Goal: Task Accomplishment & Management: Complete application form

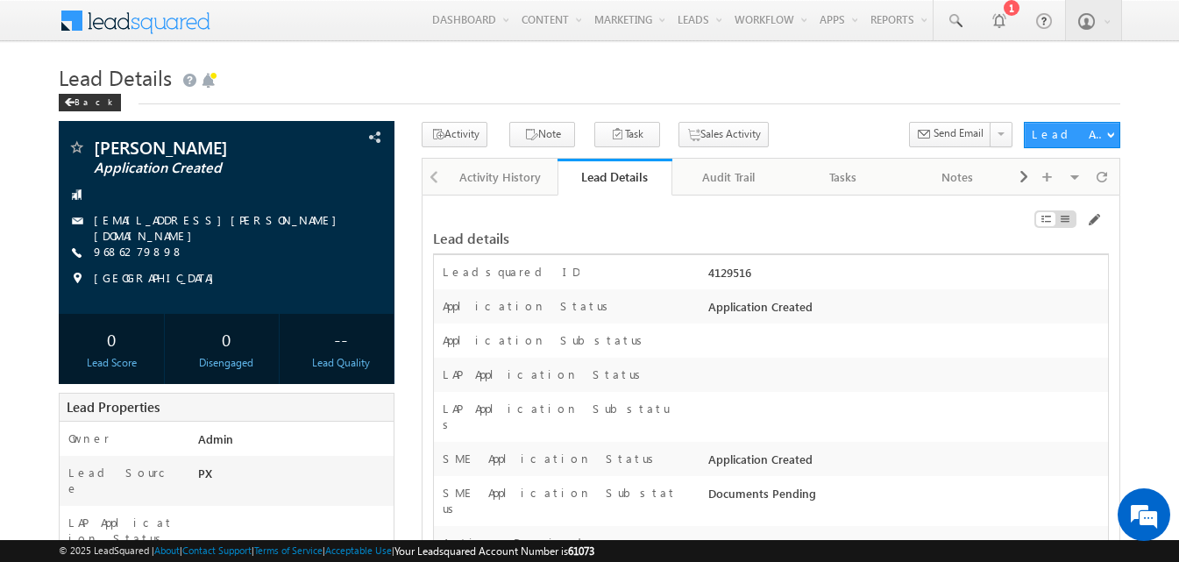
click at [736, 276] on div "4129516" at bounding box center [906, 276] width 404 height 25
copy div "4129516"
click at [938, 11] on link at bounding box center [954, 20] width 42 height 40
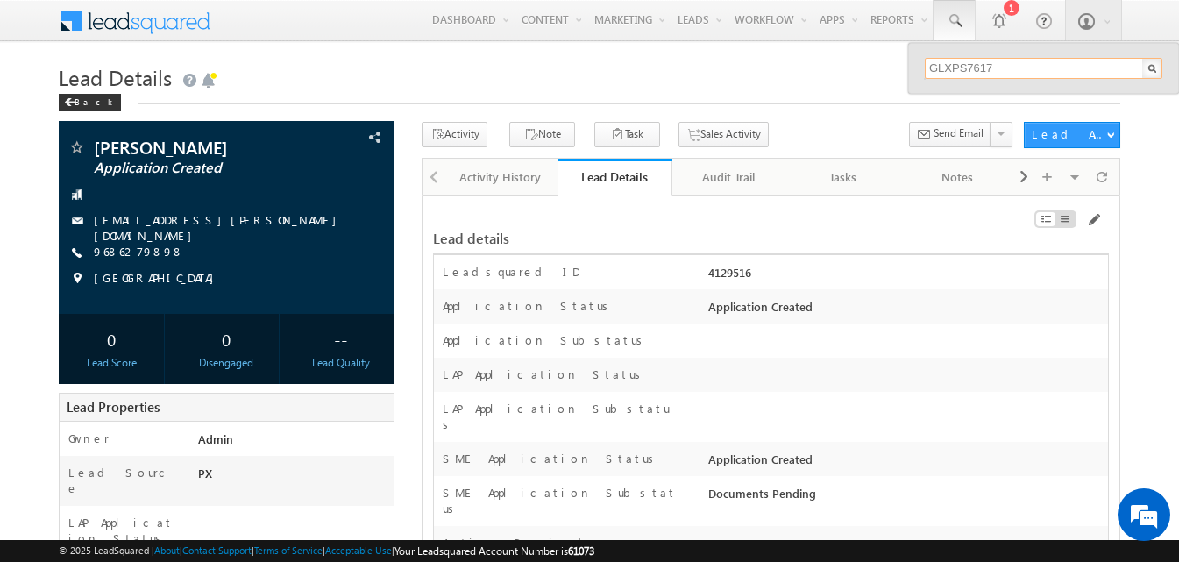
type input "GLXPS7617M"
click at [975, 69] on input "GLXPS7617M" at bounding box center [1044, 68] width 238 height 21
click at [840, 74] on h1 "Lead Details" at bounding box center [589, 76] width 1061 height 34
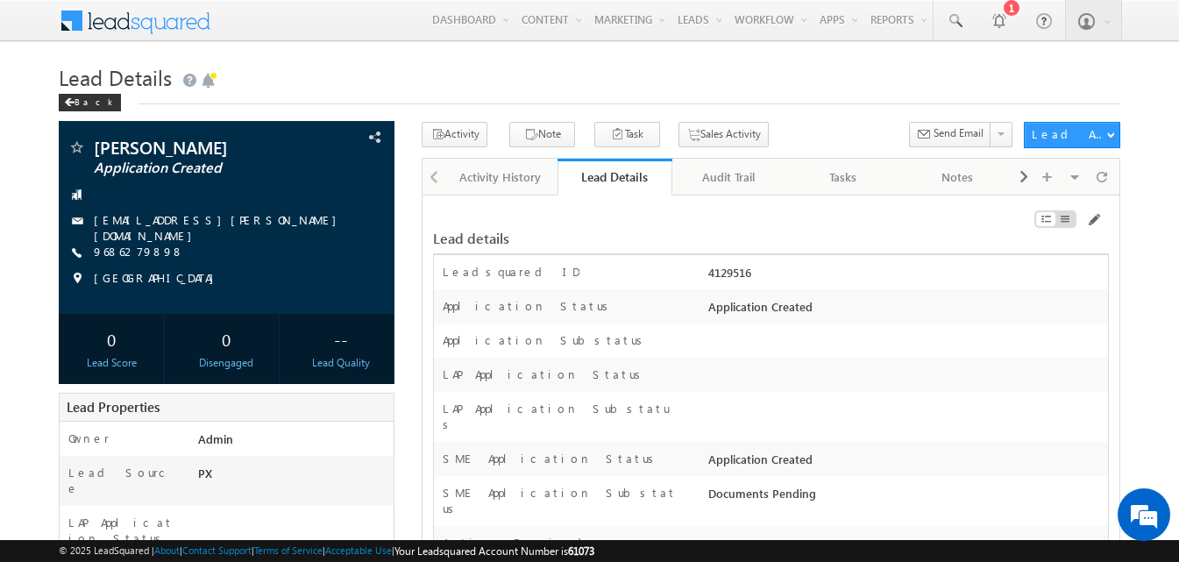
click at [733, 275] on div "4129516" at bounding box center [906, 276] width 404 height 25
copy div "4129516"
click at [800, 280] on div "4129516" at bounding box center [906, 276] width 404 height 25
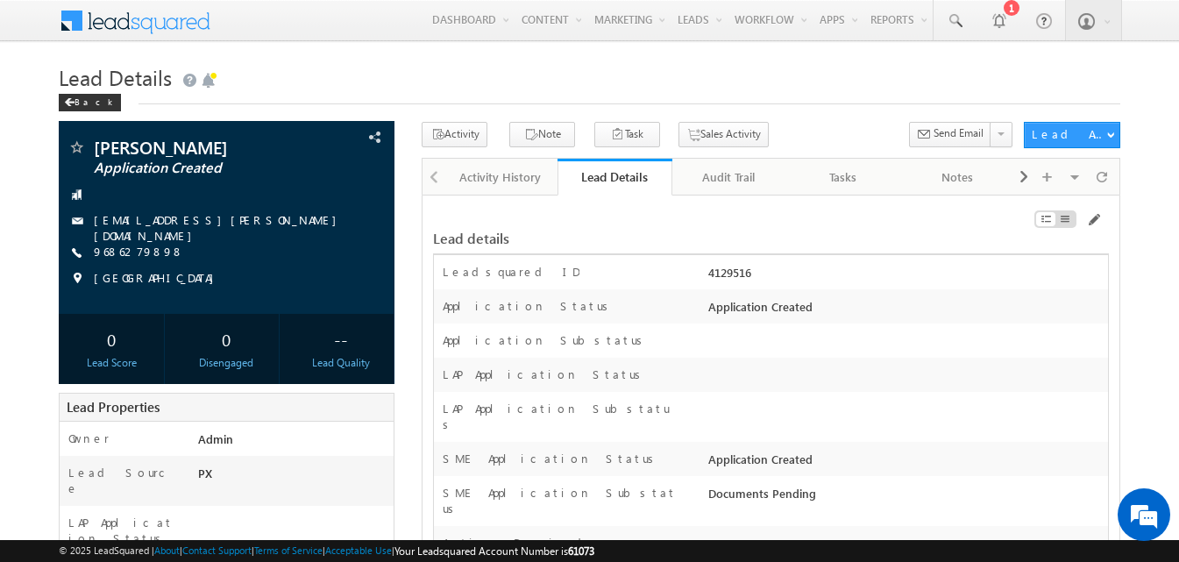
click at [730, 276] on div "4129516" at bounding box center [906, 276] width 404 height 25
copy div "4129516"
click at [861, 93] on div "Back" at bounding box center [589, 98] width 1061 height 11
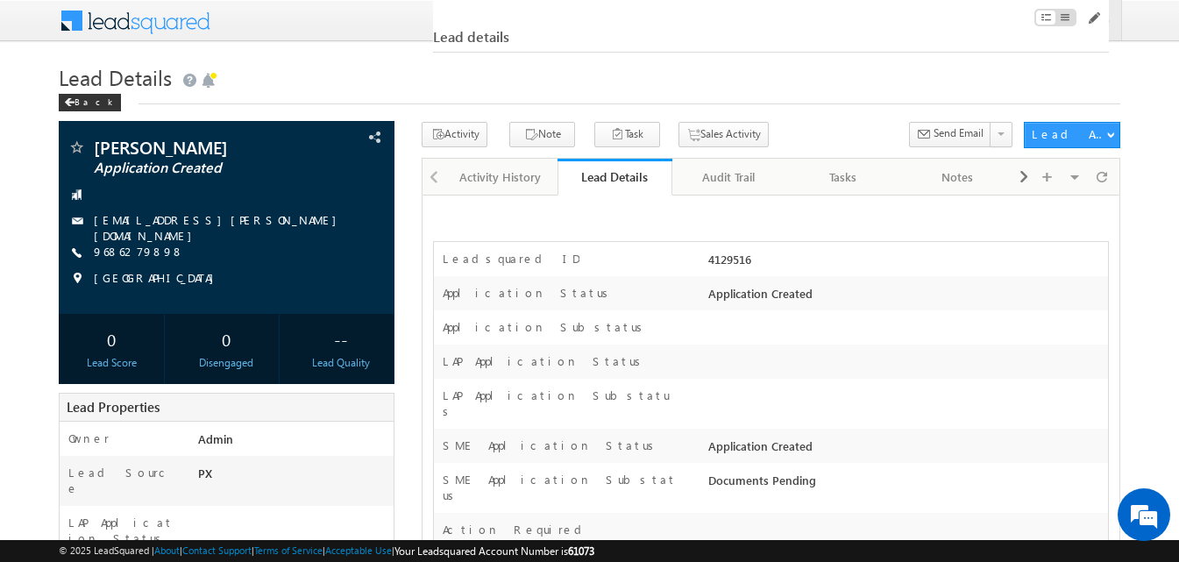
scroll to position [491, 0]
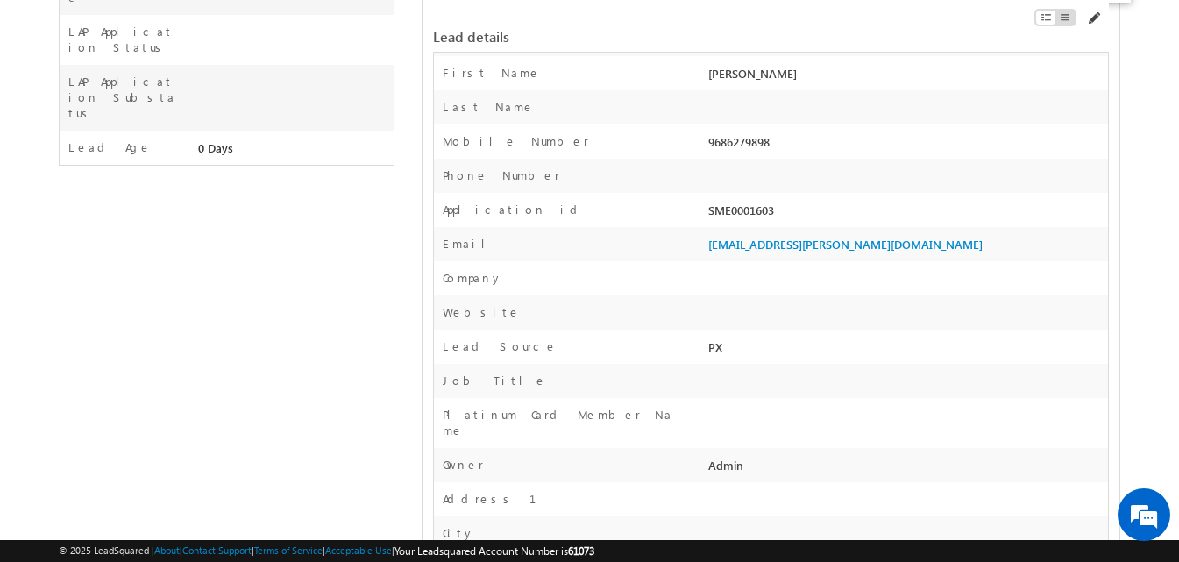
click at [1093, 18] on span at bounding box center [1093, 18] width 14 height 14
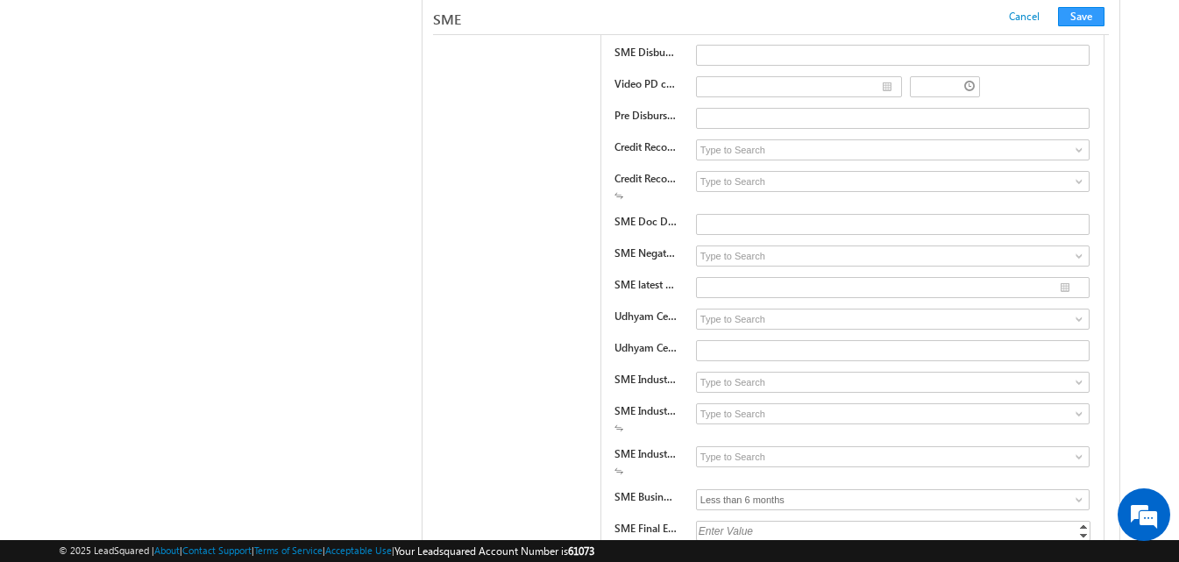
scroll to position [26396, 0]
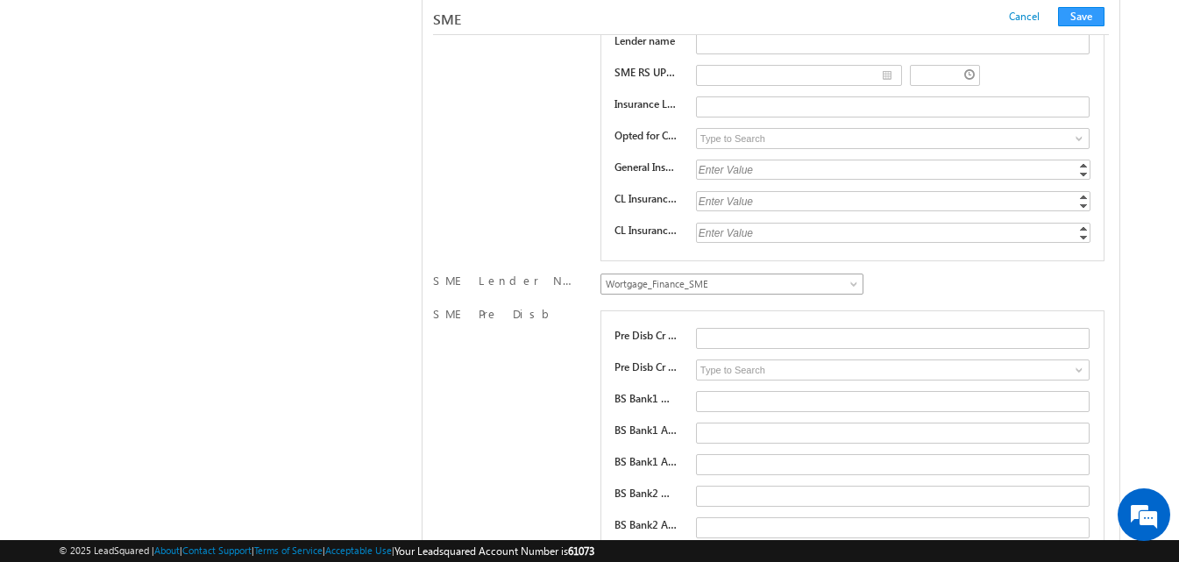
click at [855, 287] on span at bounding box center [855, 287] width 14 height 14
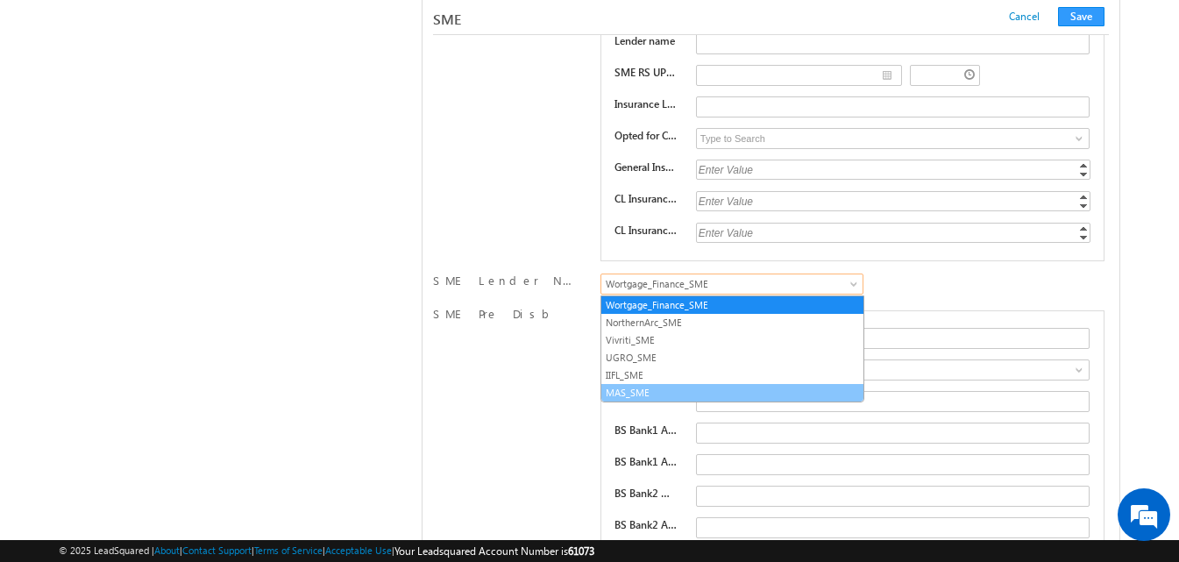
click at [660, 389] on link "MAS_SME" at bounding box center [732, 393] width 262 height 16
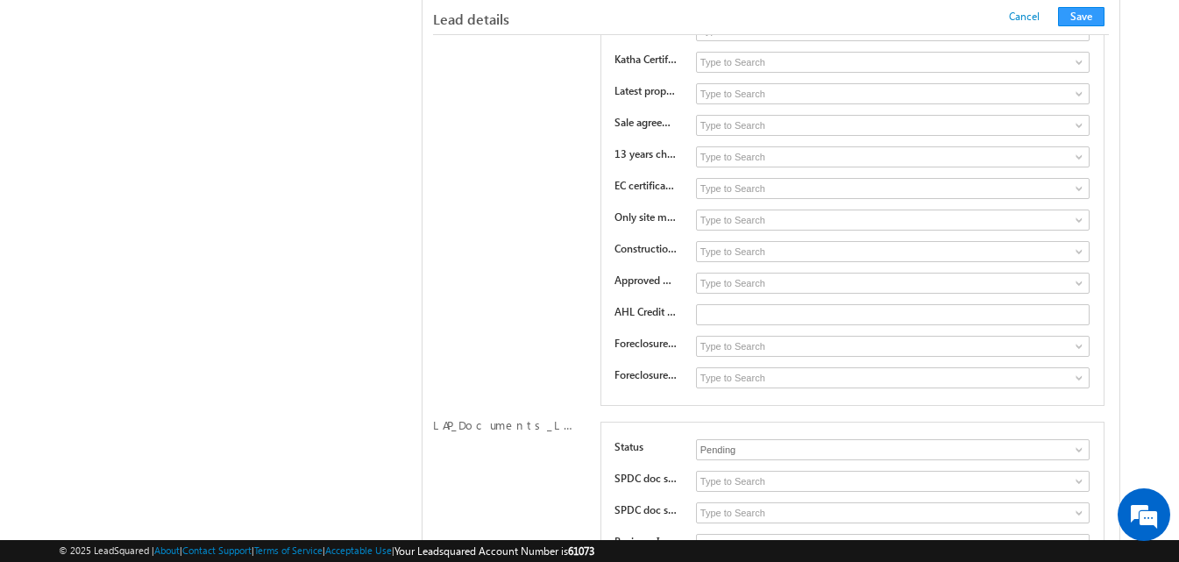
scroll to position [16424, 0]
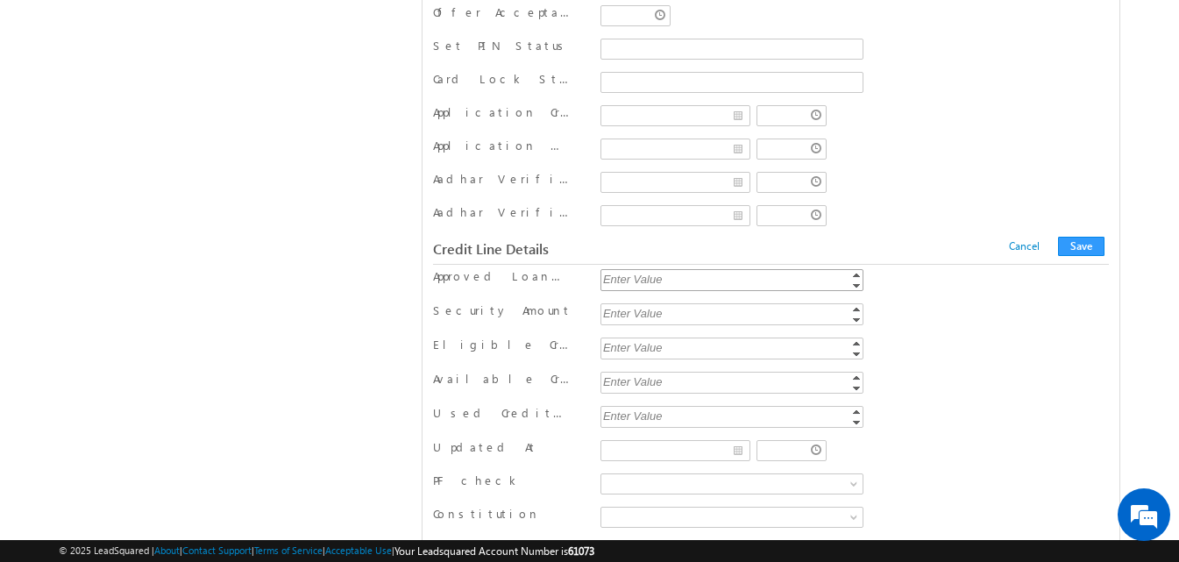
click at [687, 291] on div "Enter Value Increment Decrement" at bounding box center [732, 281] width 272 height 27
click at [687, 290] on input "Approved Loan Amount" at bounding box center [732, 280] width 264 height 22
type input "250000"
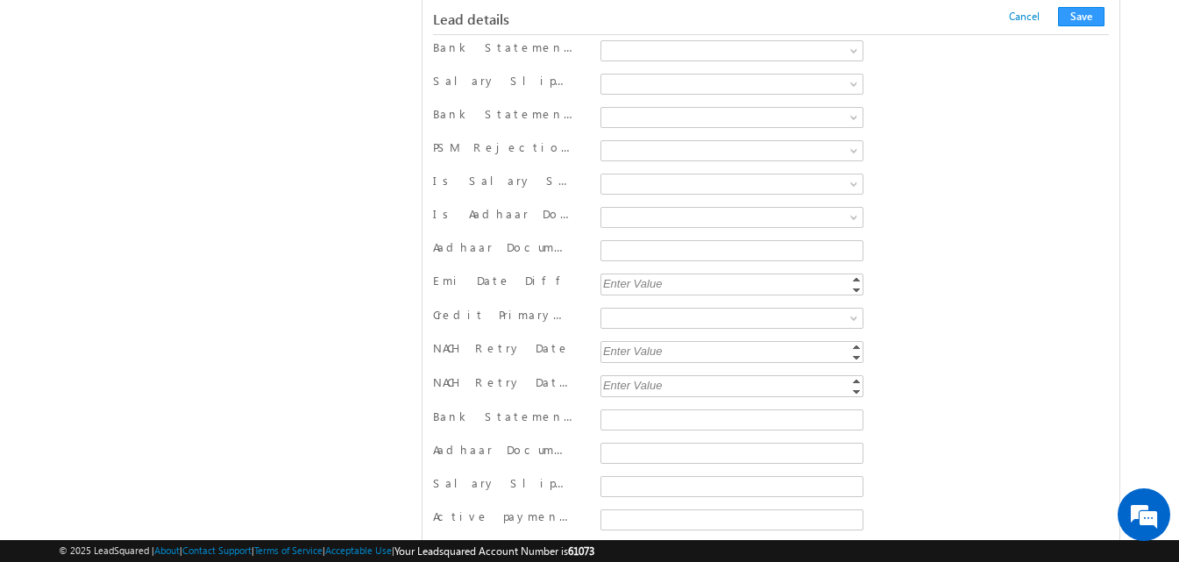
scroll to position [3983, 0]
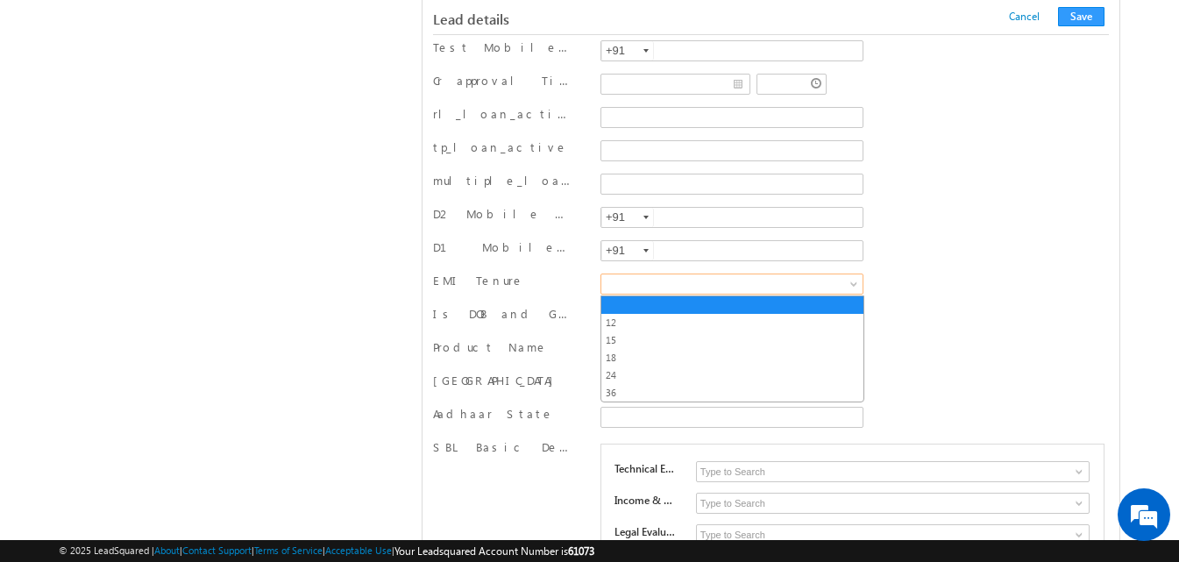
click at [717, 280] on span at bounding box center [728, 284] width 255 height 16
click at [617, 374] on link "24" at bounding box center [732, 375] width 262 height 16
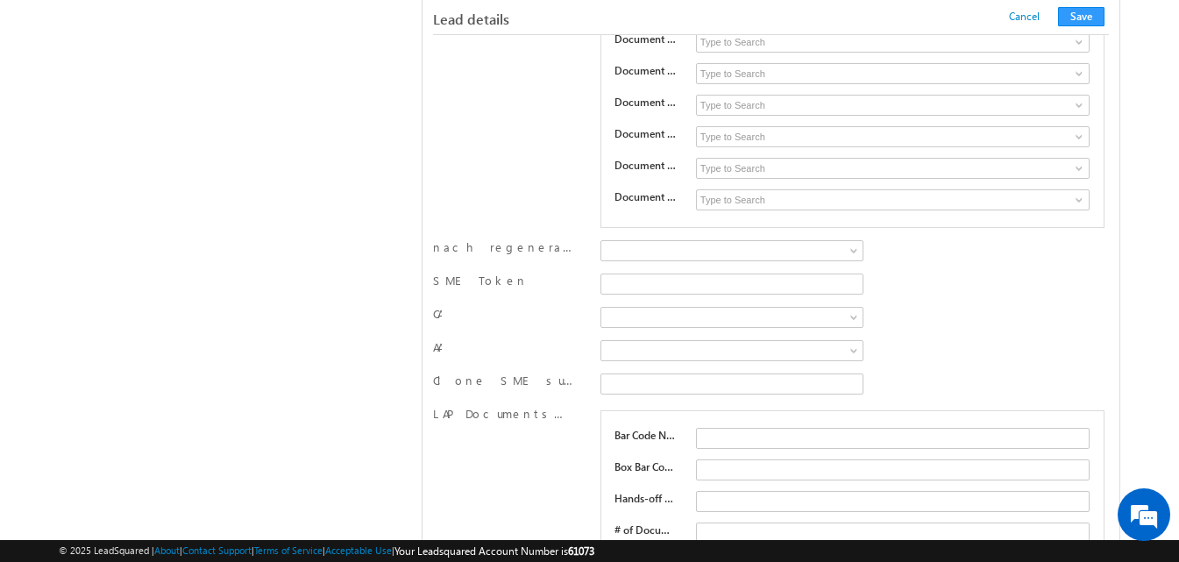
scroll to position [25689, 0]
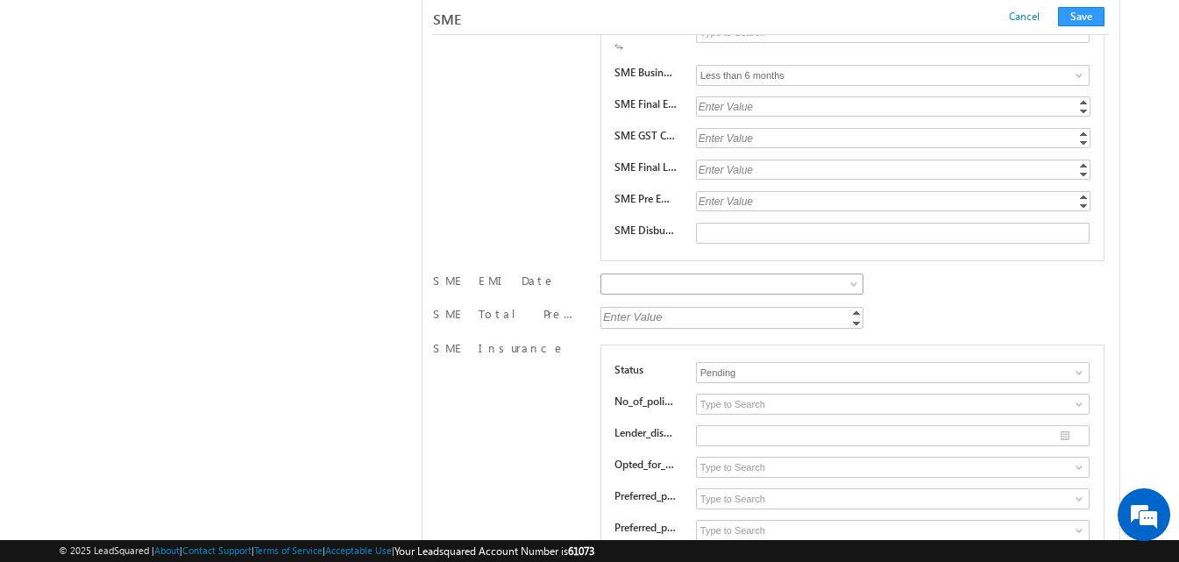
click at [627, 294] on link at bounding box center [732, 283] width 264 height 21
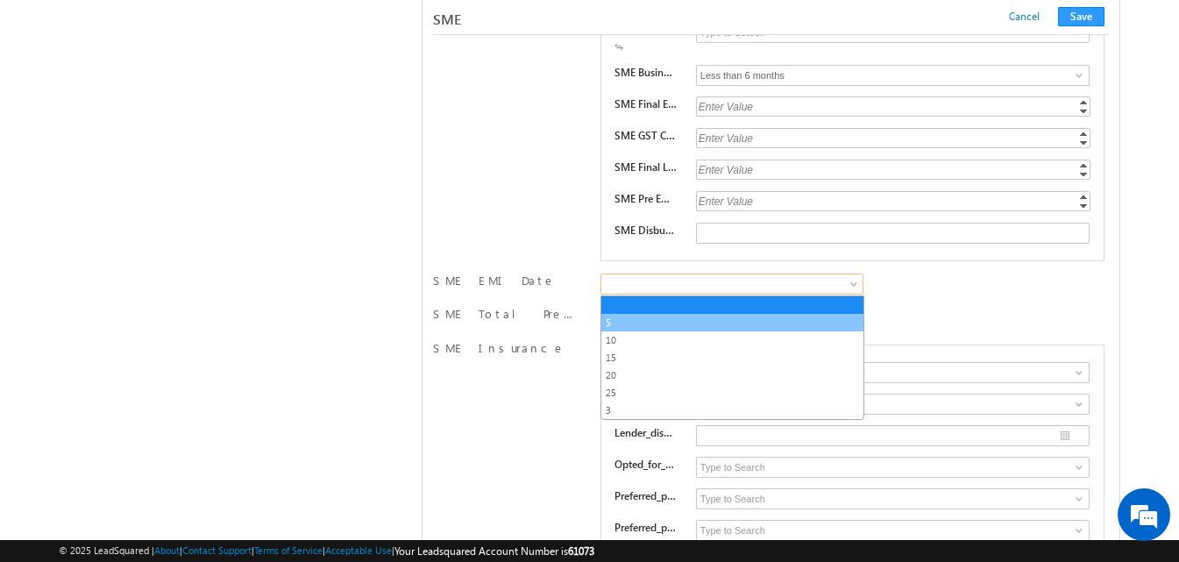
click at [654, 323] on link "5" at bounding box center [732, 323] width 262 height 16
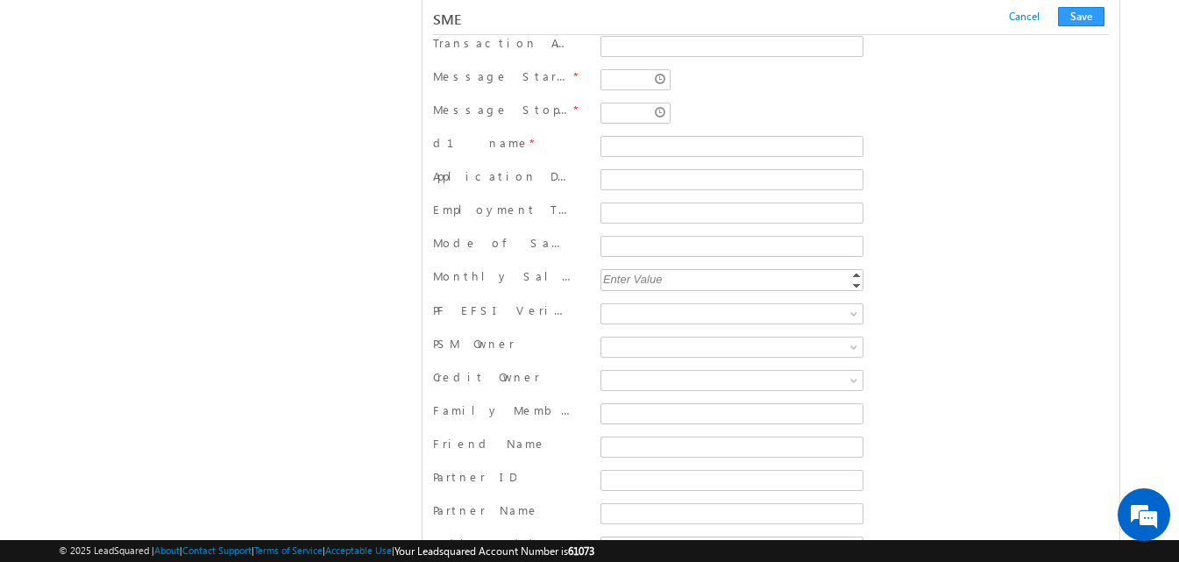
scroll to position [22167, 0]
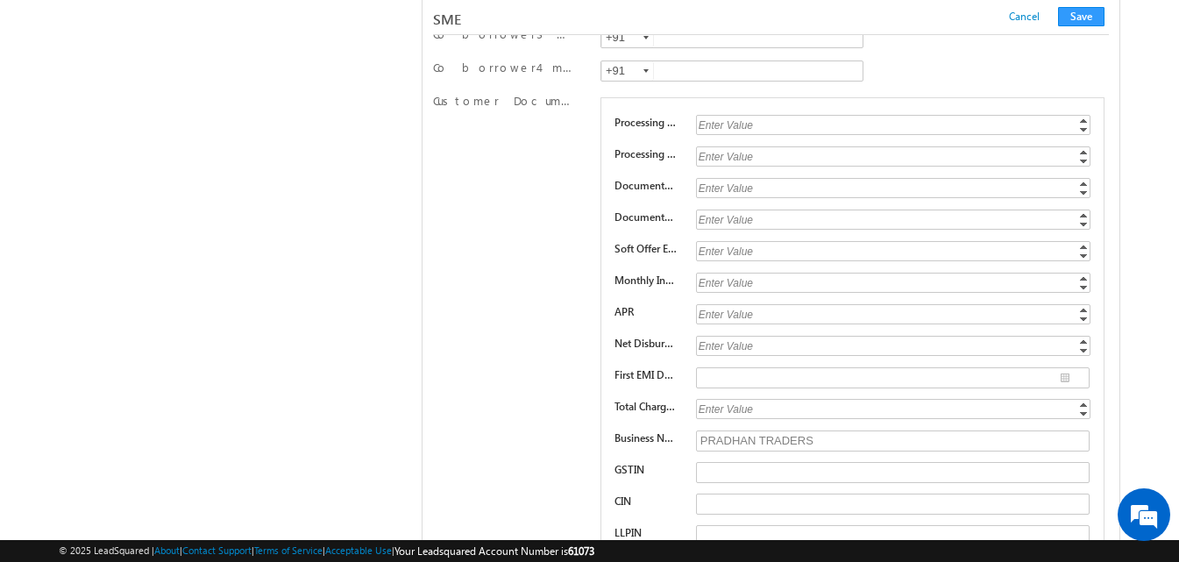
click at [725, 281] on div "Enter Value" at bounding box center [894, 283] width 397 height 20
type input "1.09"
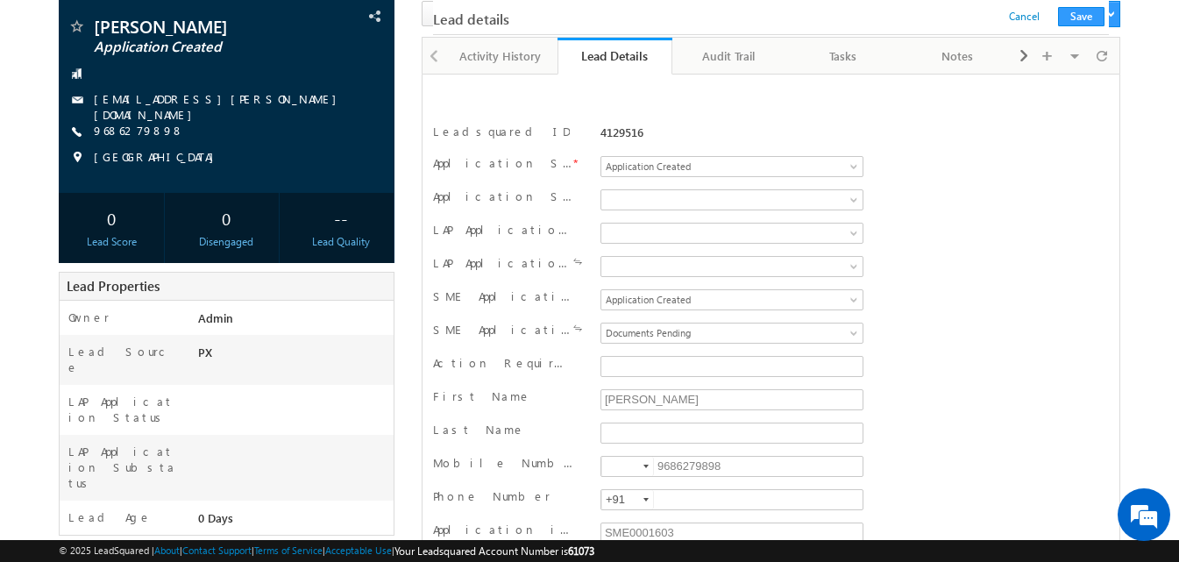
scroll to position [9186, 0]
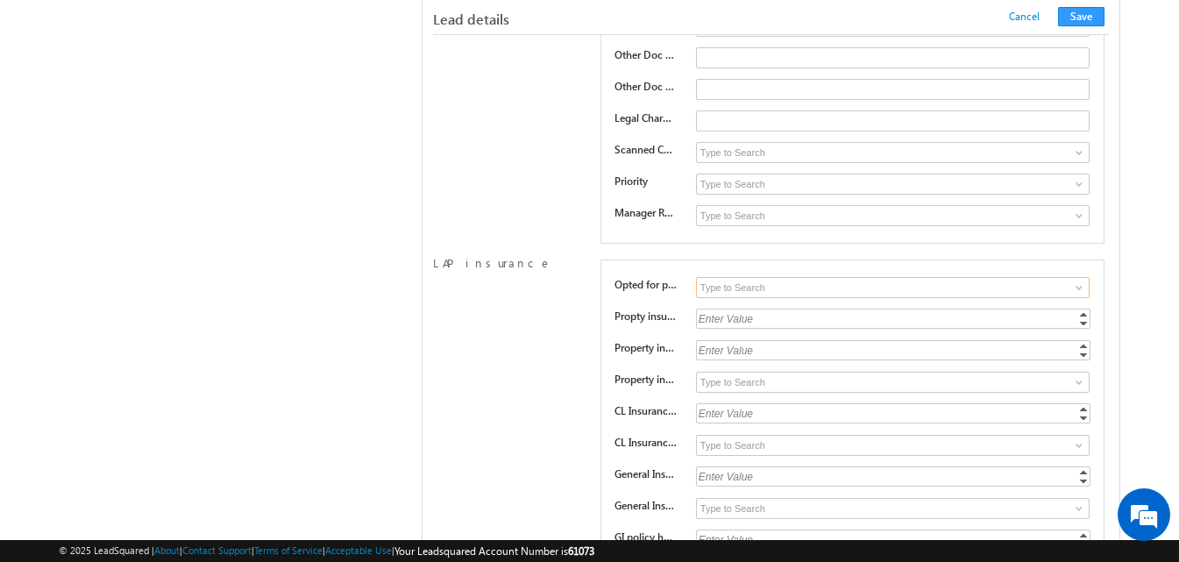
click at [770, 291] on input at bounding box center [893, 287] width 394 height 21
click at [1079, 287] on span at bounding box center [1079, 287] width 14 height 14
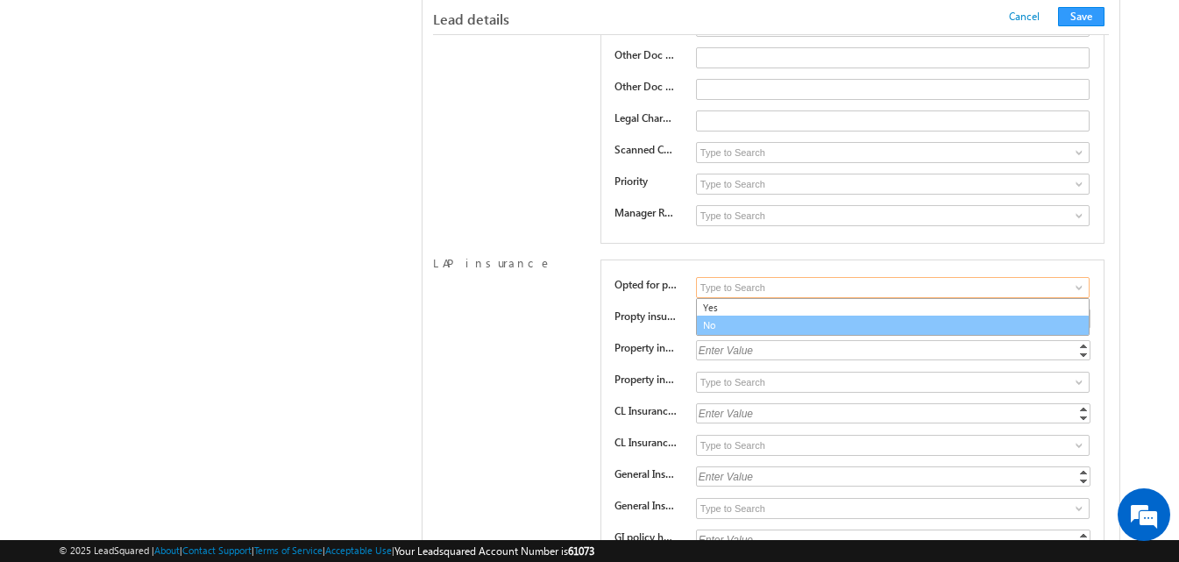
click at [805, 323] on link "No" at bounding box center [893, 326] width 394 height 20
type input "No"
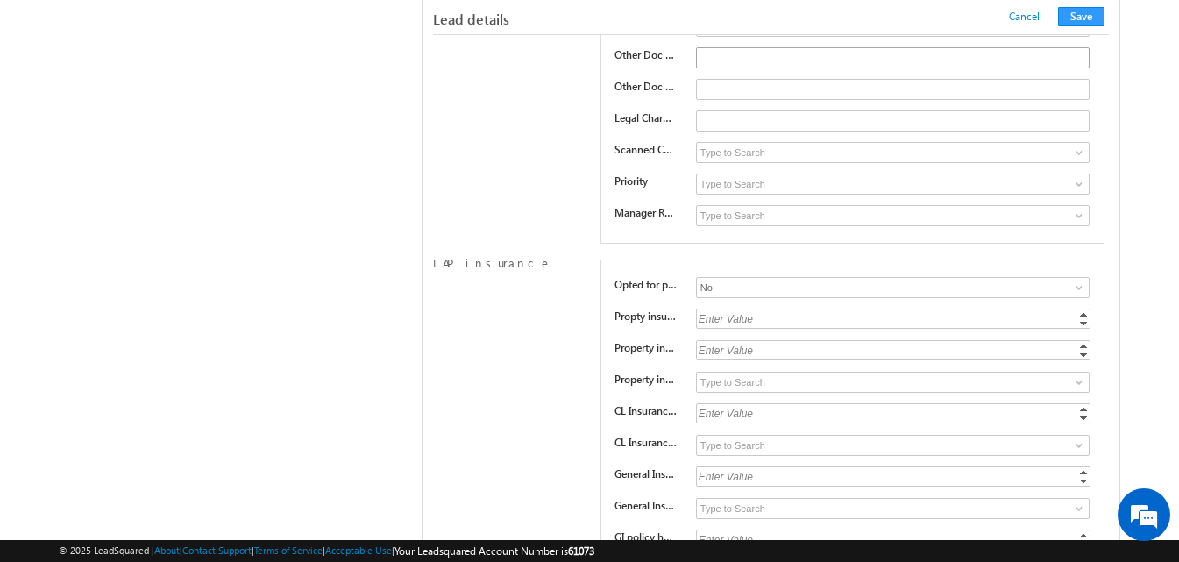
scroll to position [25810, 0]
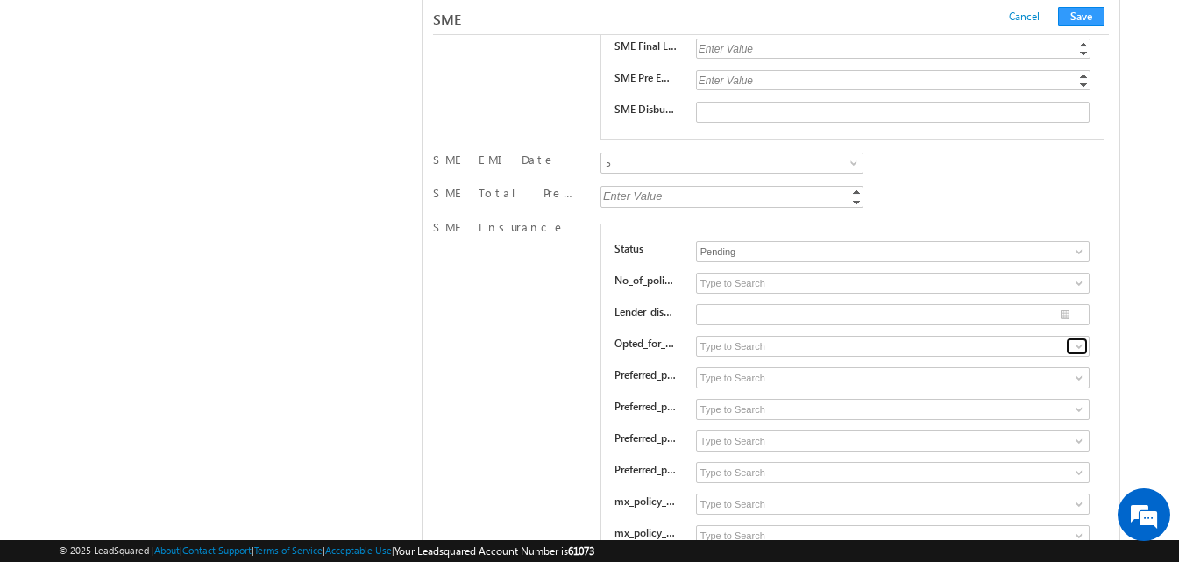
click at [1072, 348] on span at bounding box center [1079, 346] width 14 height 14
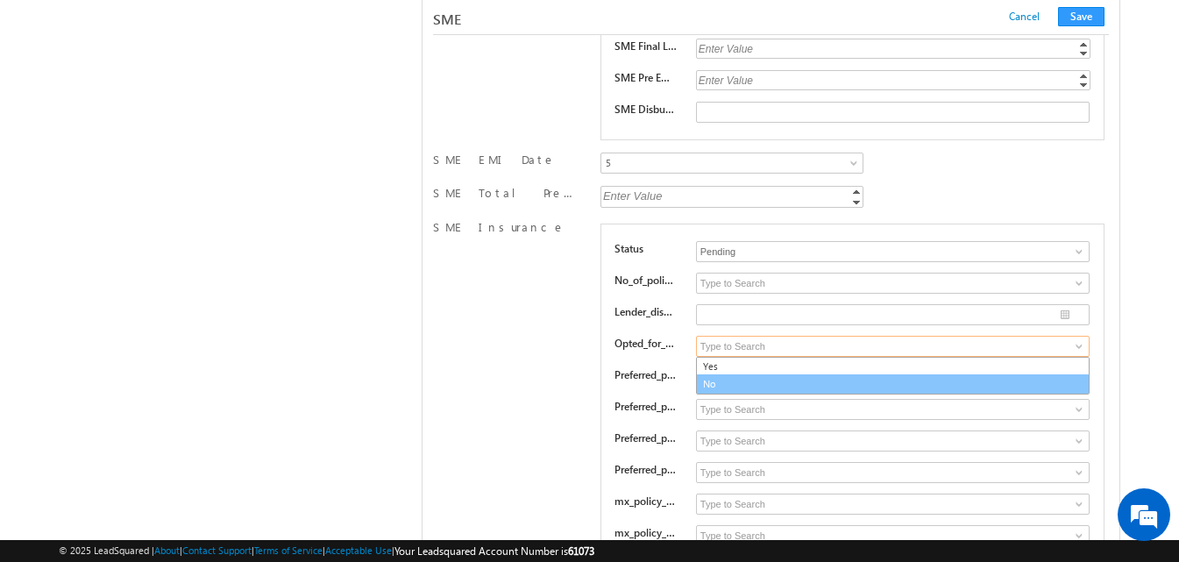
click at [813, 389] on link "No" at bounding box center [893, 384] width 394 height 20
type input "No"
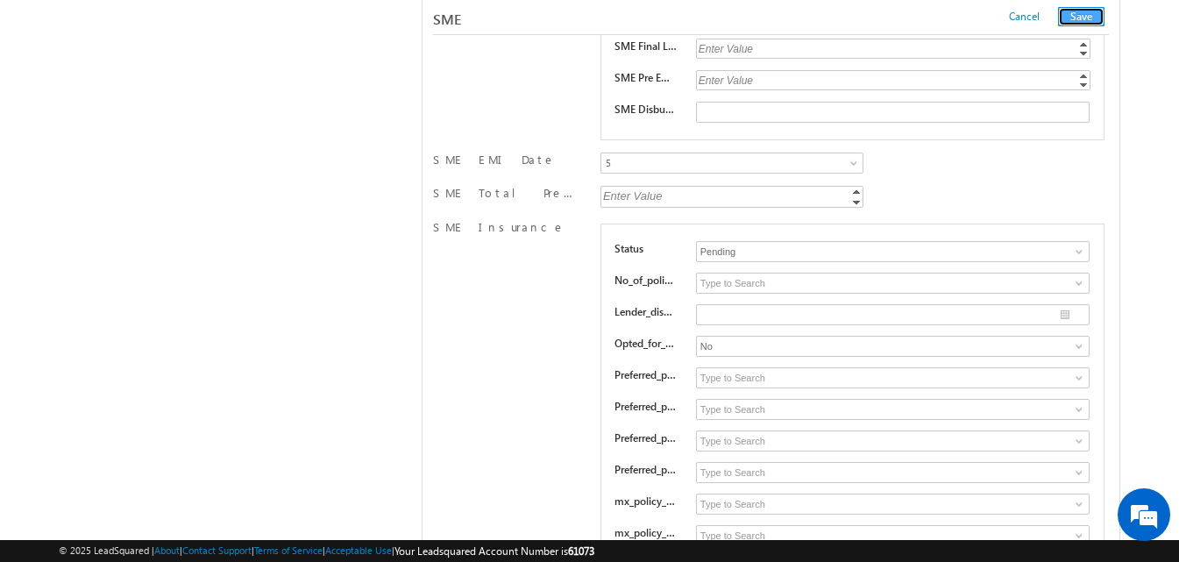
click at [1075, 17] on button "Save" at bounding box center [1081, 16] width 46 height 19
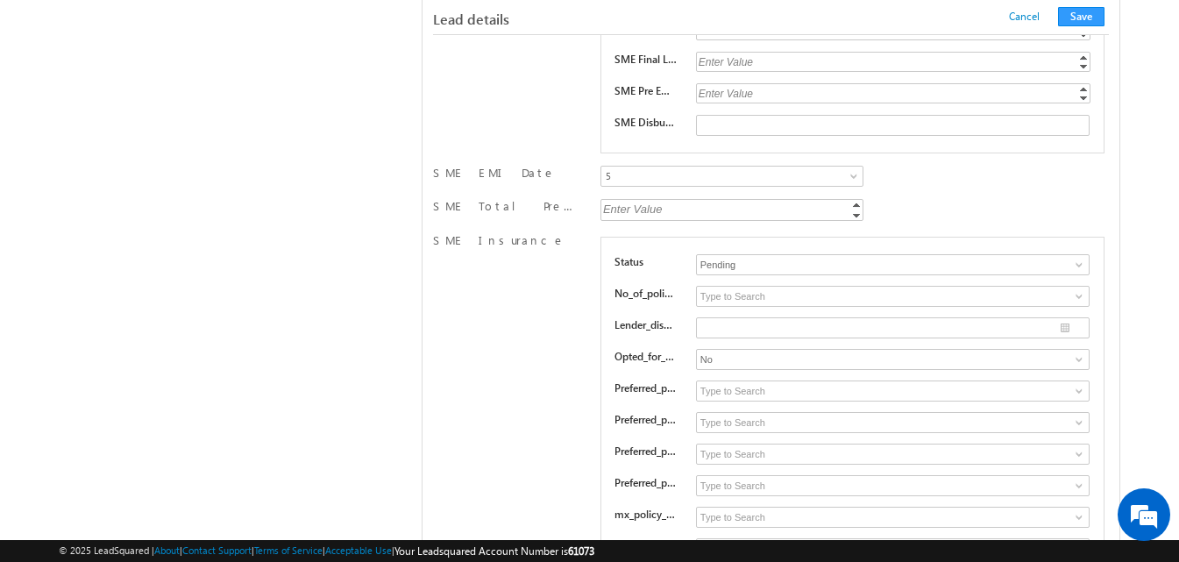
scroll to position [292, 0]
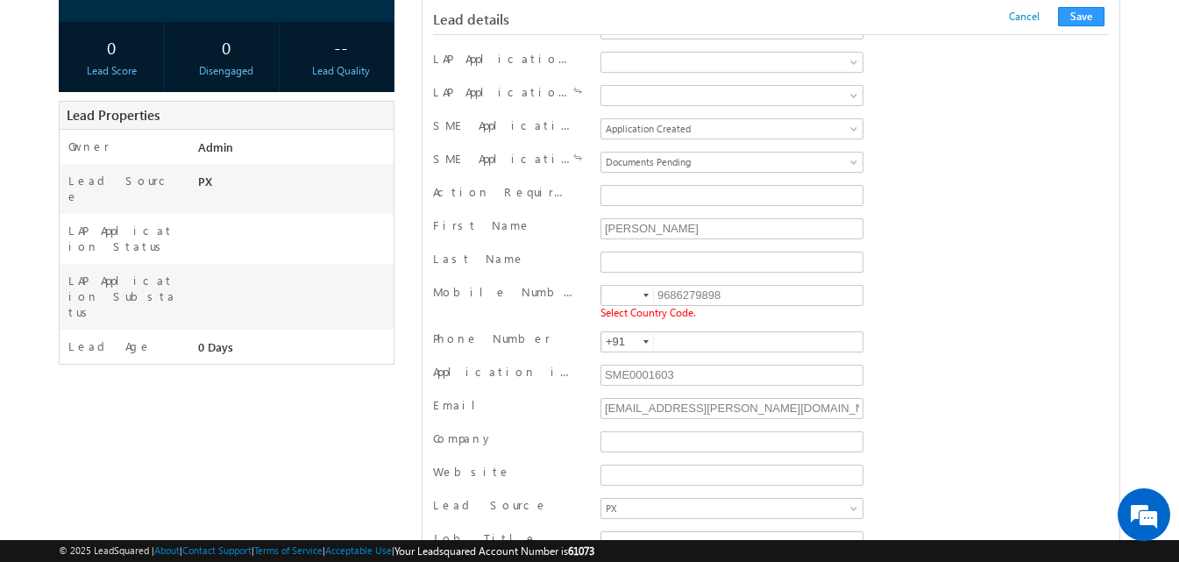
click at [647, 294] on div at bounding box center [645, 296] width 5 height 4
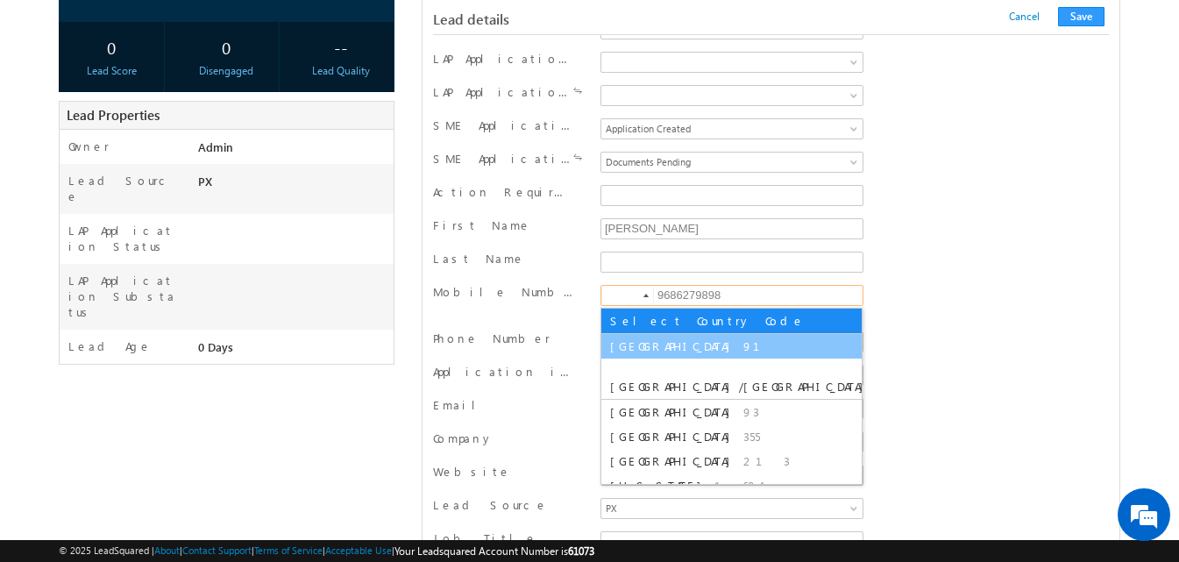
click at [743, 346] on span "91" at bounding box center [762, 345] width 38 height 15
type input "+91"
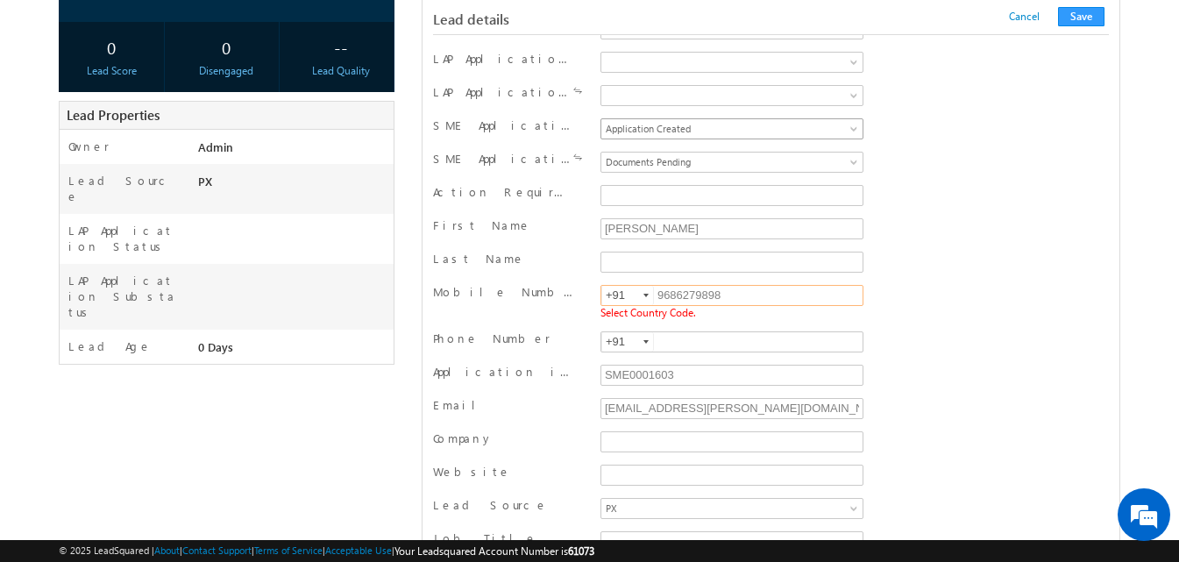
click at [741, 133] on span "Application Created" at bounding box center [728, 129] width 255 height 16
click at [705, 164] on span at bounding box center [728, 162] width 255 height 16
click at [1075, 20] on button "Save" at bounding box center [1081, 16] width 46 height 19
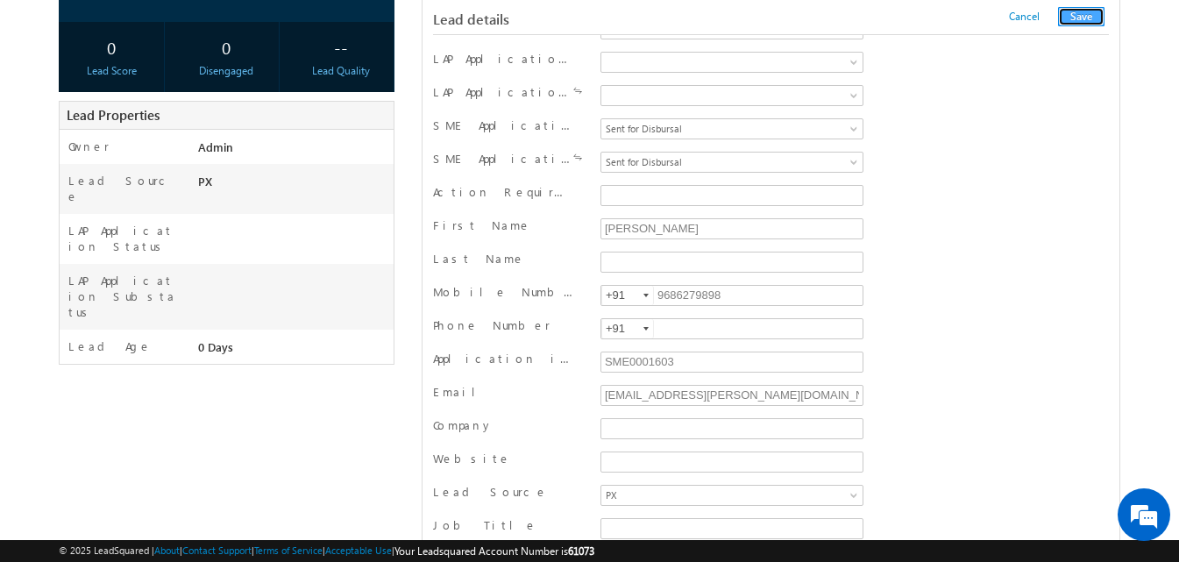
scroll to position [962, 0]
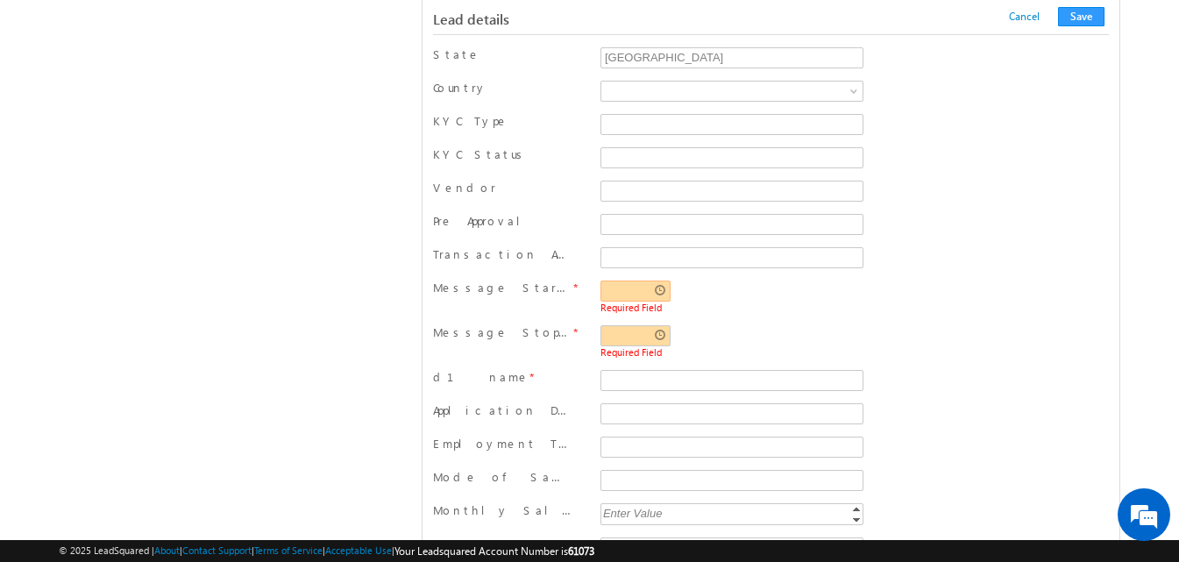
click at [657, 291] on input "text" at bounding box center [635, 290] width 70 height 21
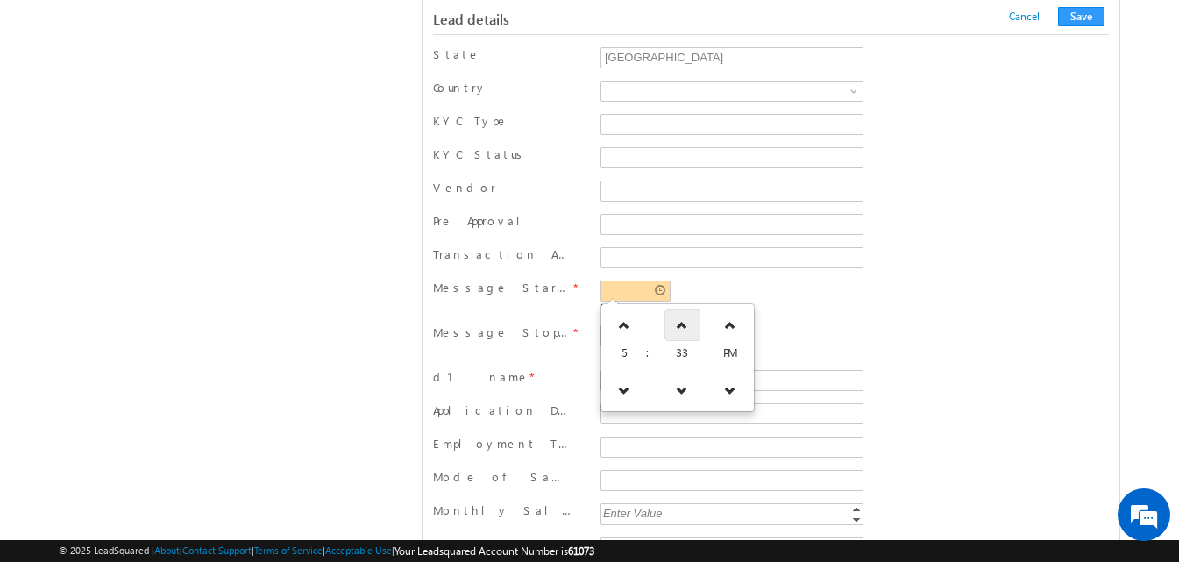
click at [676, 322] on icon at bounding box center [682, 325] width 12 height 12
type input "05:34 PM"
click at [844, 317] on div "05:34 PM Required Field" at bounding box center [732, 299] width 272 height 38
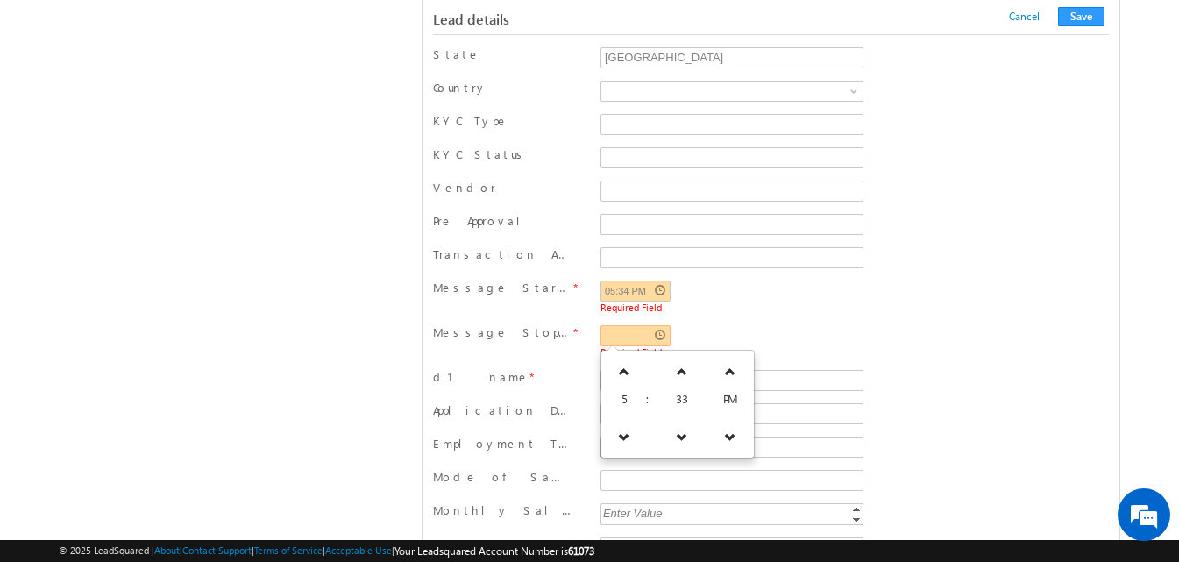
click at [658, 345] on input "text" at bounding box center [635, 335] width 70 height 21
click at [676, 372] on icon at bounding box center [682, 371] width 12 height 12
type input "05:35 PM"
click at [895, 315] on div "Message Start Time * 05:34 PM [GEOGRAPHIC_DATA]" at bounding box center [771, 299] width 676 height 38
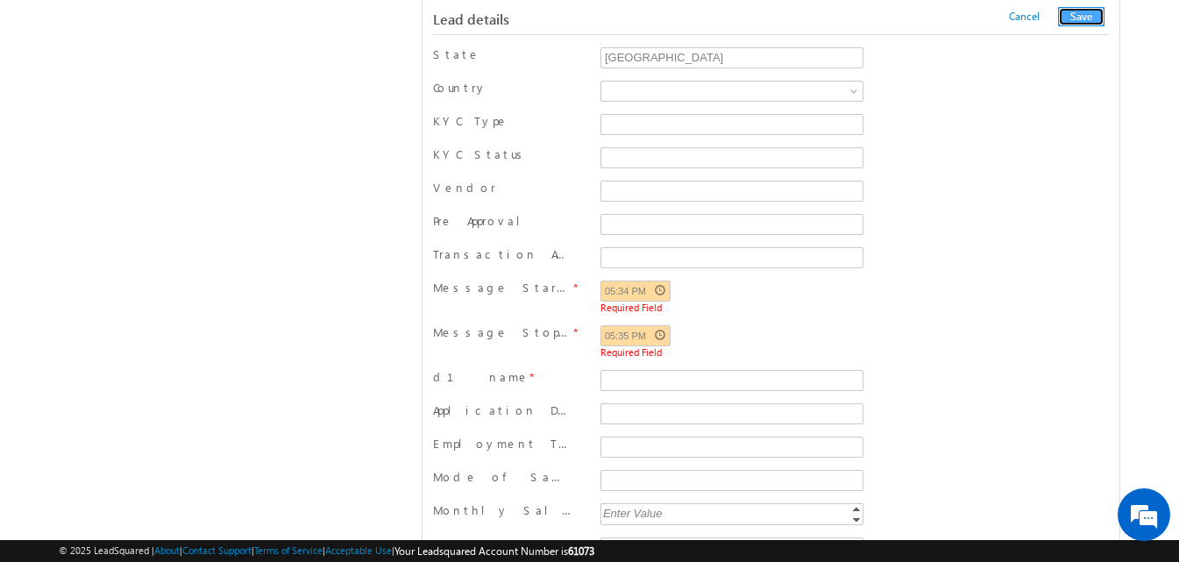
click at [1090, 10] on button "Save" at bounding box center [1081, 16] width 46 height 19
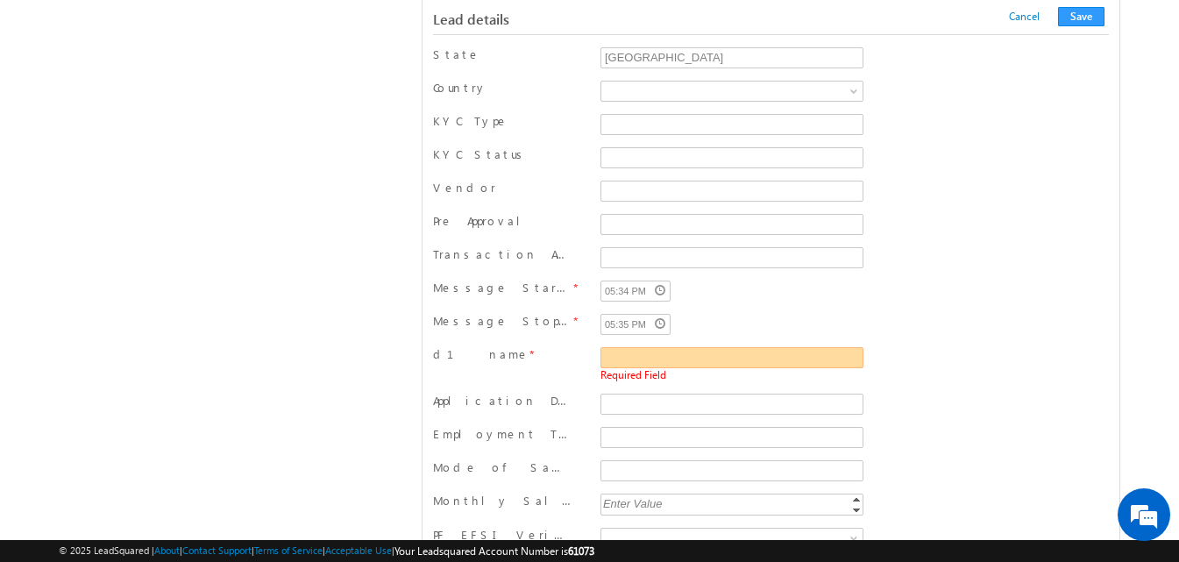
scroll to position [1029, 0]
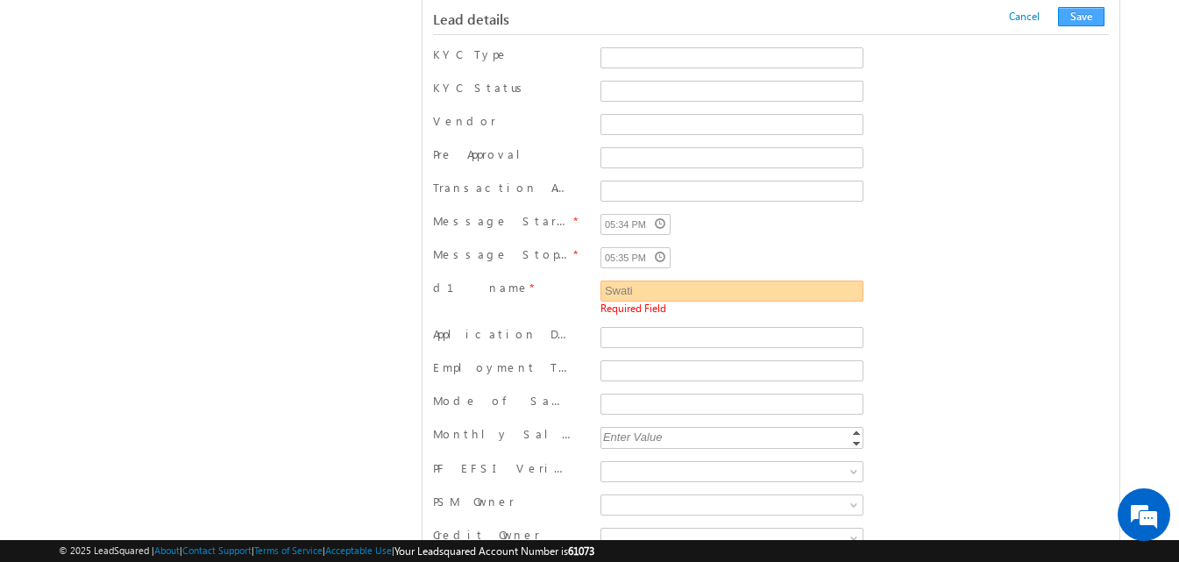
type input "Swati"
click at [1085, 16] on button "Save" at bounding box center [1081, 16] width 46 height 19
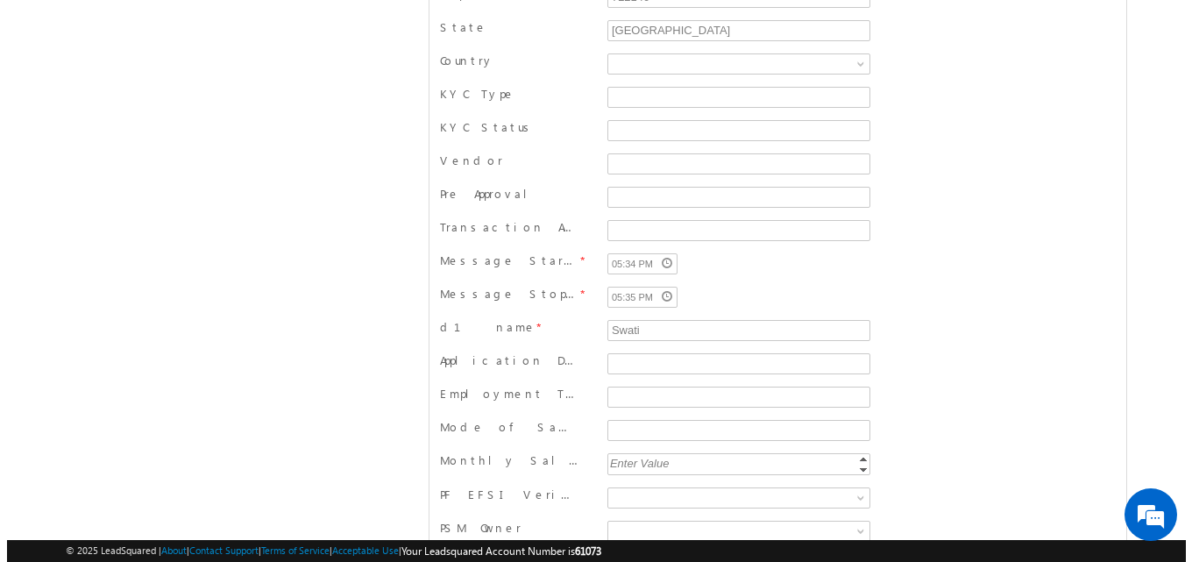
scroll to position [0, 0]
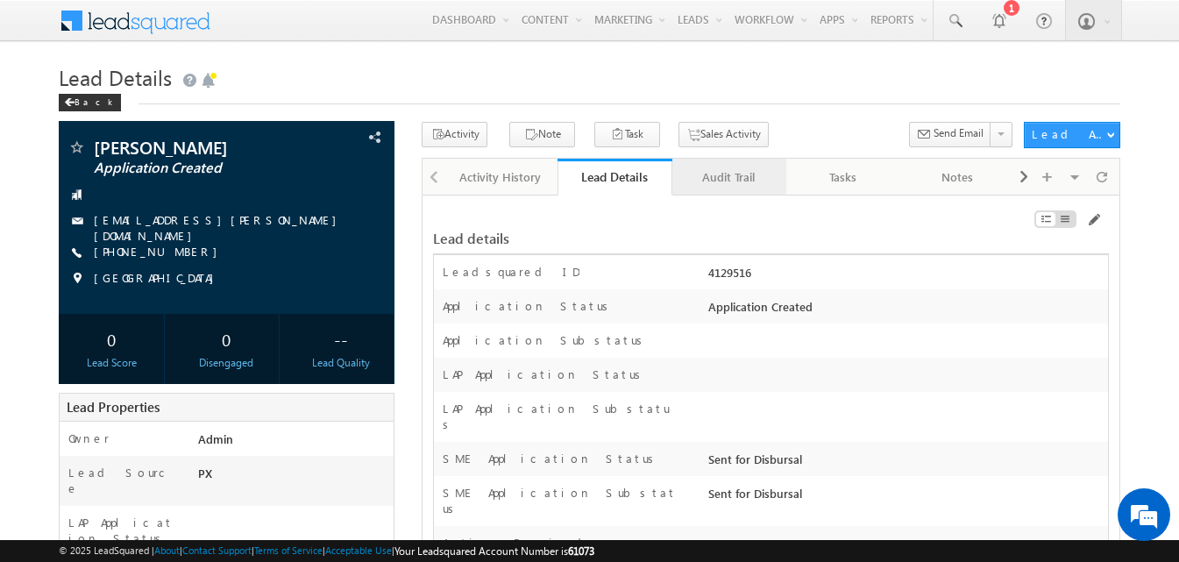
click at [734, 188] on div "Audit Trail" at bounding box center [728, 177] width 84 height 21
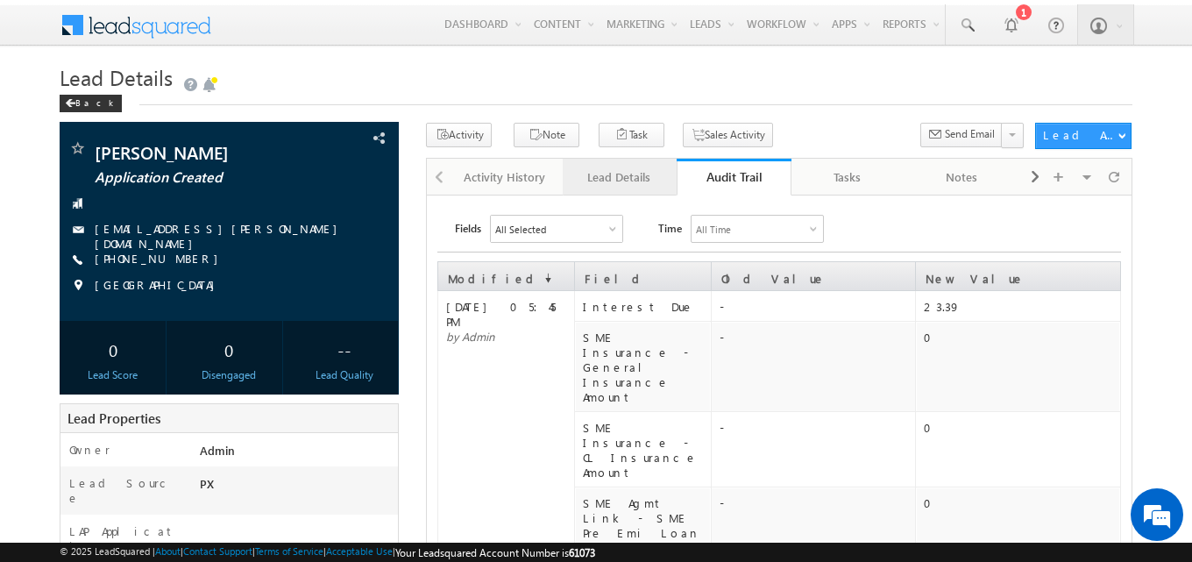
click at [635, 169] on div "Lead Details" at bounding box center [619, 177] width 84 height 21
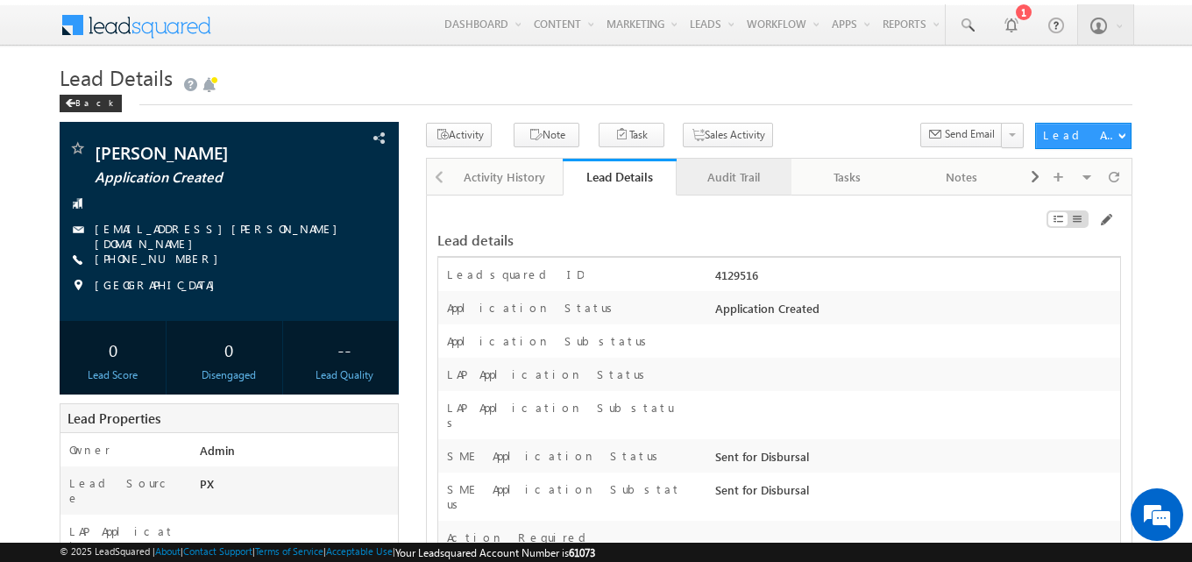
click at [720, 179] on div "Audit Trail" at bounding box center [733, 177] width 84 height 21
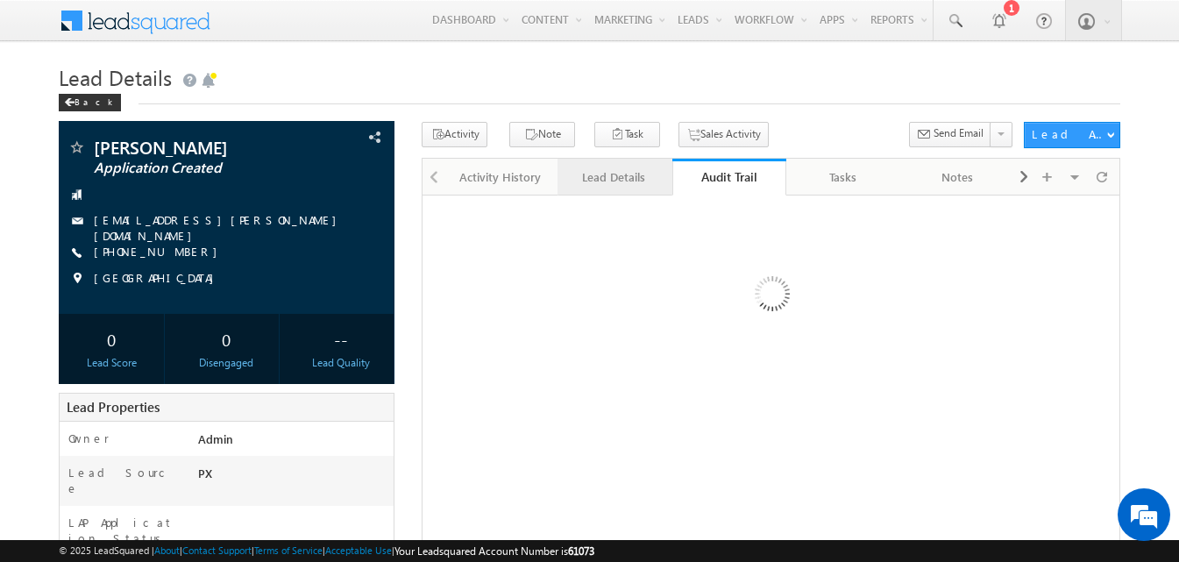
click at [599, 178] on div "Lead Details" at bounding box center [613, 177] width 84 height 21
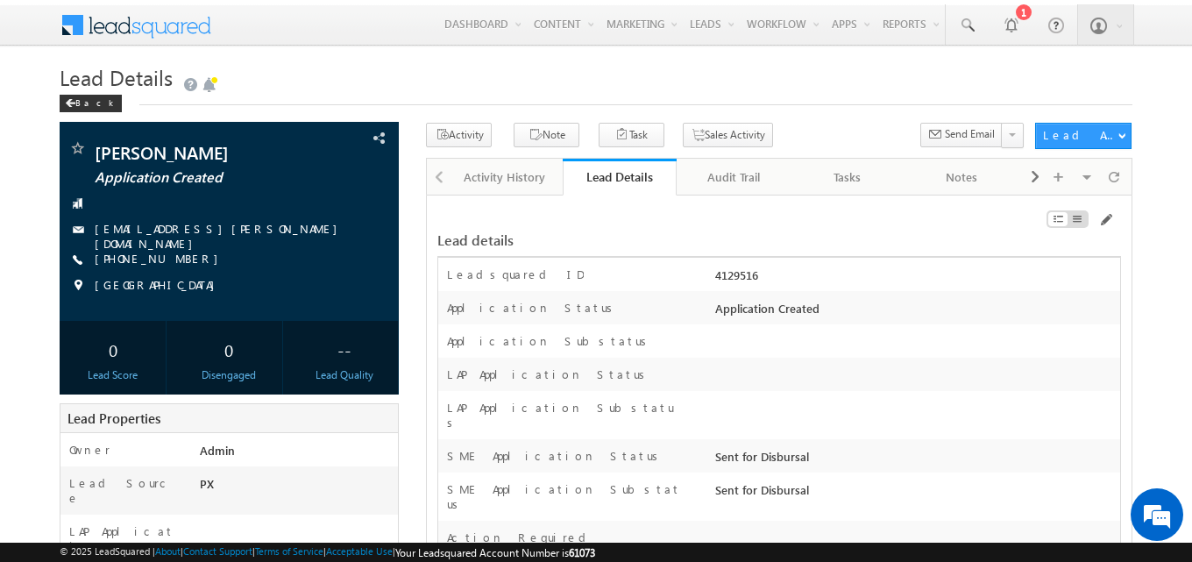
click at [739, 269] on div "4129516" at bounding box center [915, 278] width 409 height 25
copy div "4129516"
click at [748, 179] on div "Audit Trail" at bounding box center [733, 177] width 84 height 21
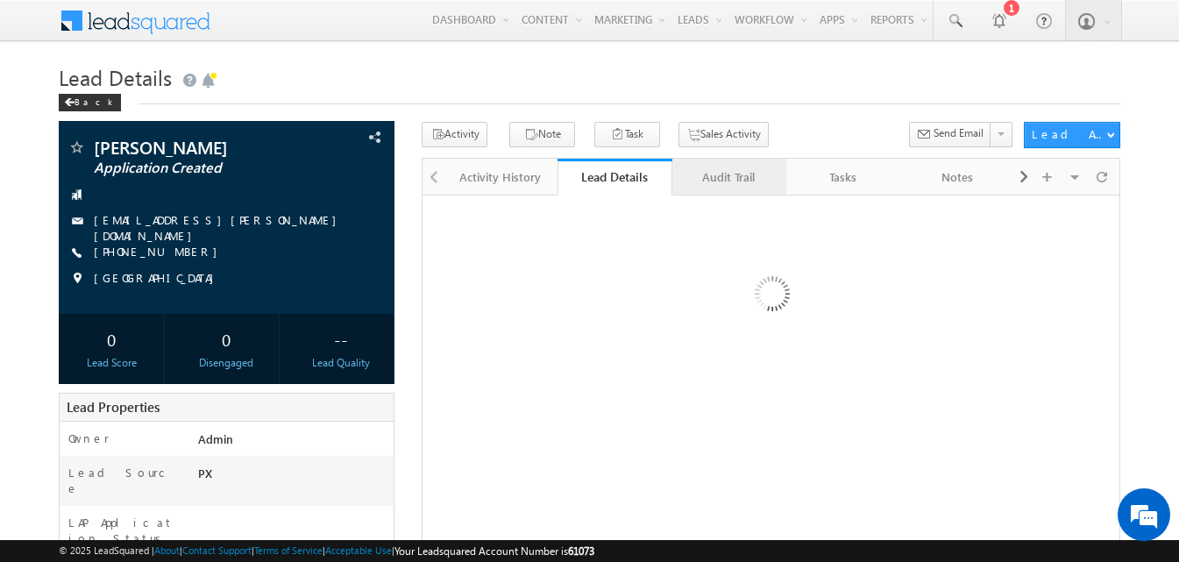
click at [738, 174] on div "Audit Trail" at bounding box center [728, 177] width 84 height 21
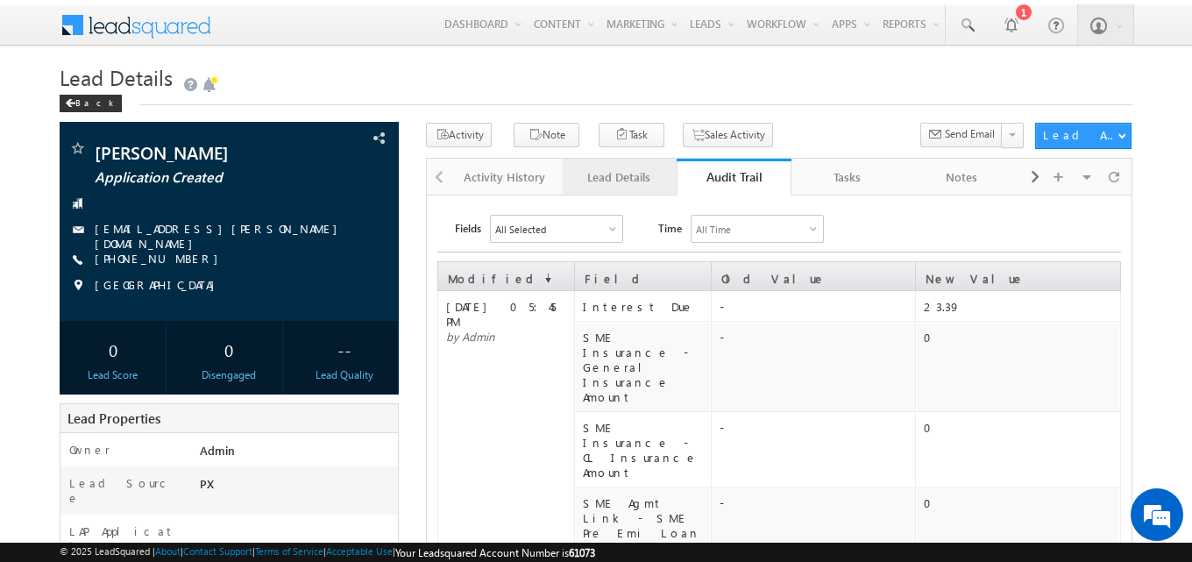
click at [613, 187] on div "Lead Details" at bounding box center [619, 177] width 84 height 21
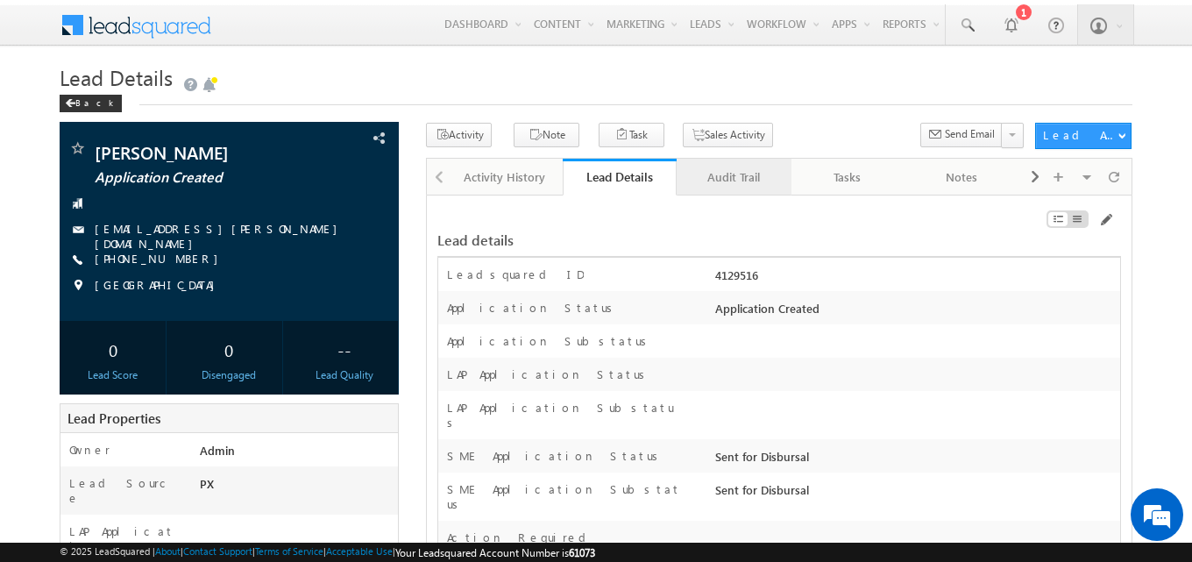
click at [766, 178] on div "Audit Trail" at bounding box center [733, 177] width 84 height 21
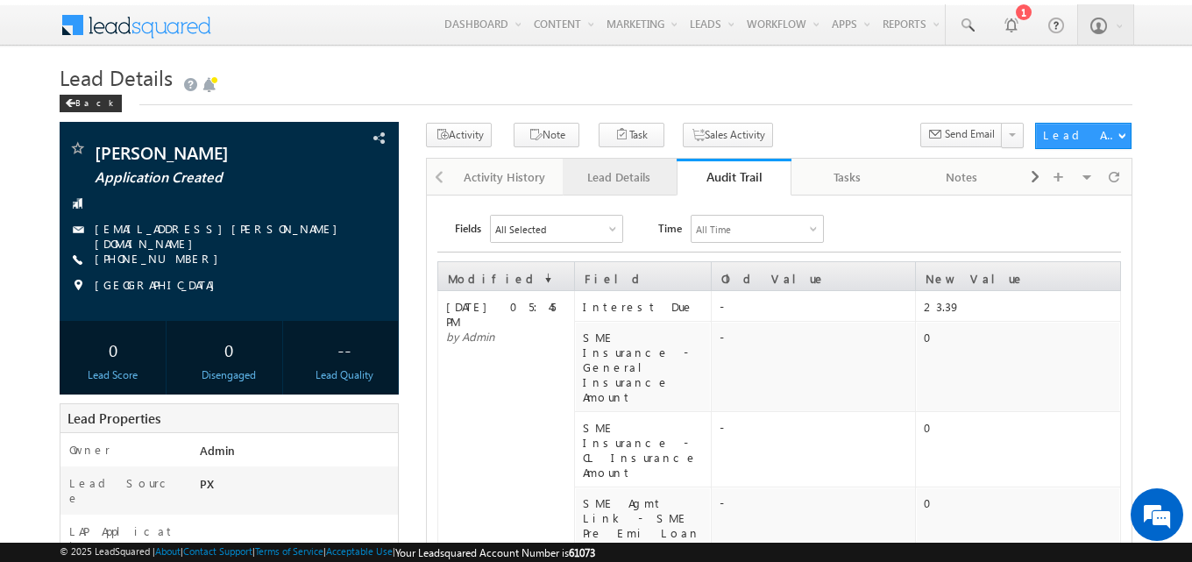
click at [621, 174] on div "Lead Details" at bounding box center [619, 177] width 84 height 21
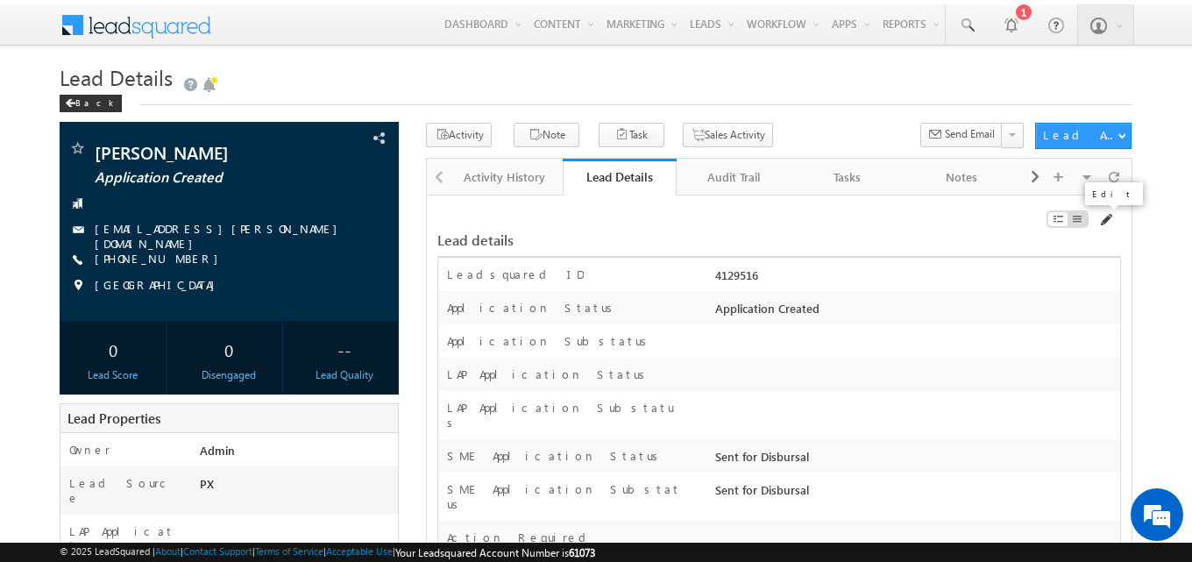
click at [1110, 222] on span at bounding box center [1105, 220] width 14 height 14
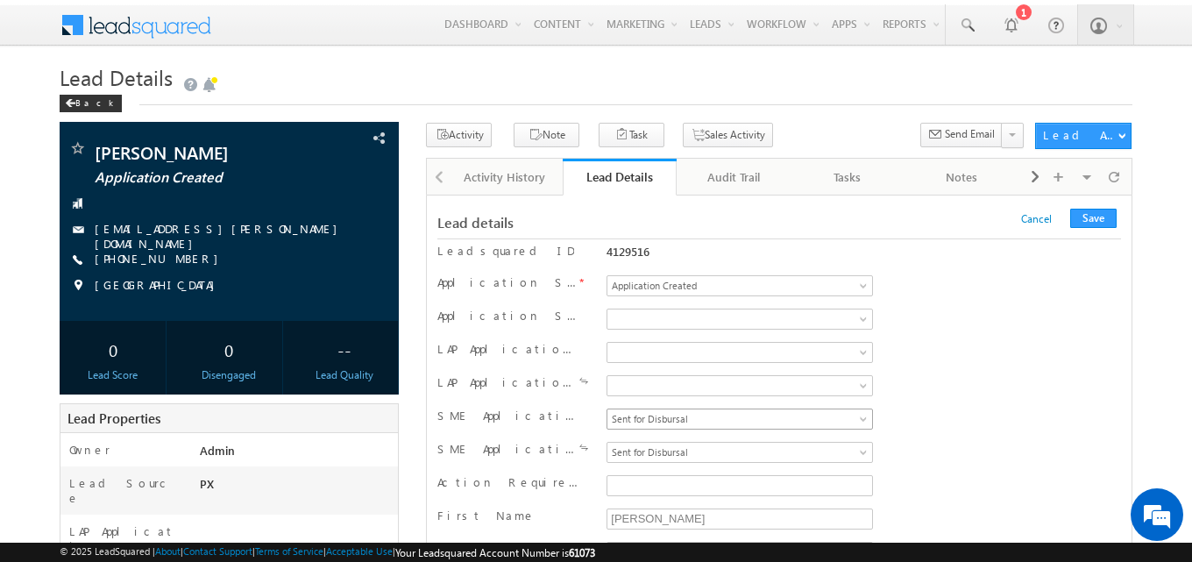
click at [708, 423] on span "Sent for Disbursal" at bounding box center [736, 419] width 258 height 16
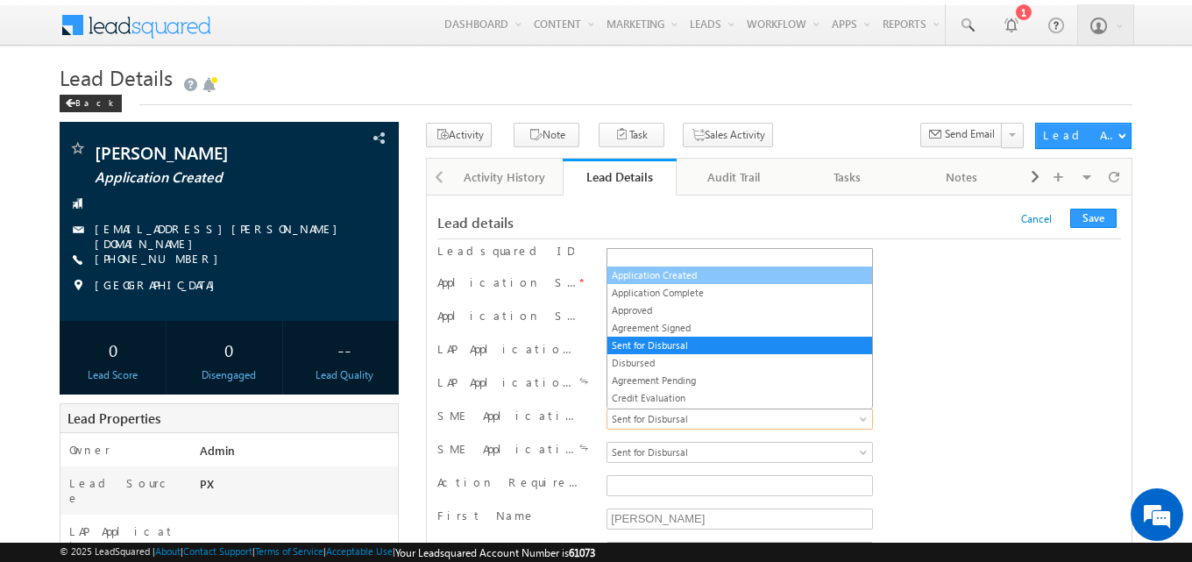
click at [689, 275] on link "Application Created" at bounding box center [739, 275] width 265 height 16
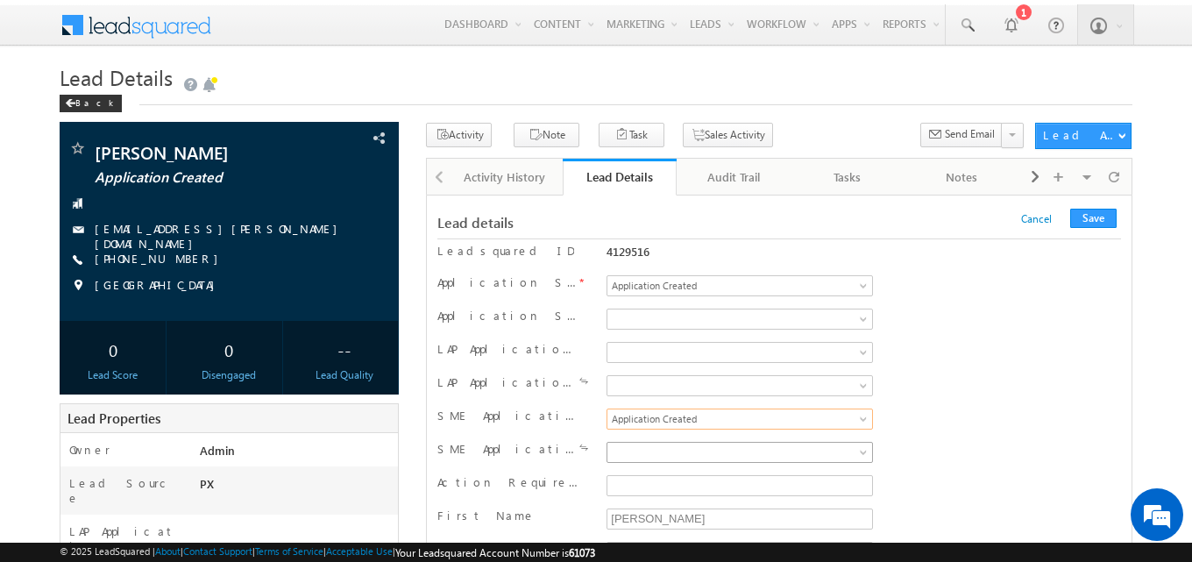
click at [693, 459] on span at bounding box center [736, 452] width 258 height 16
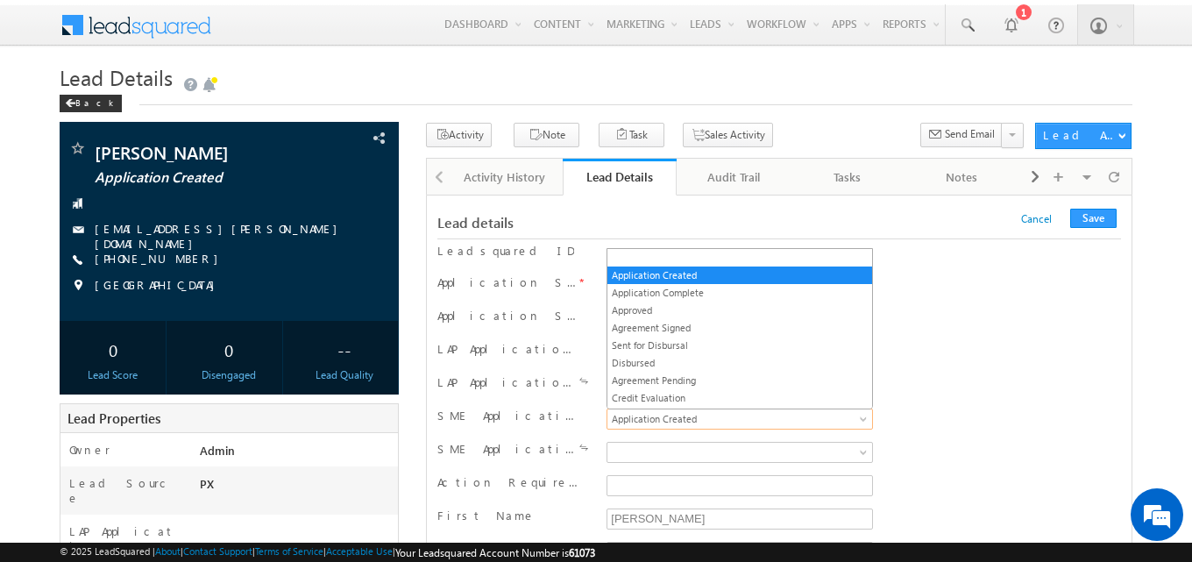
click at [692, 421] on span "Application Created" at bounding box center [736, 419] width 258 height 16
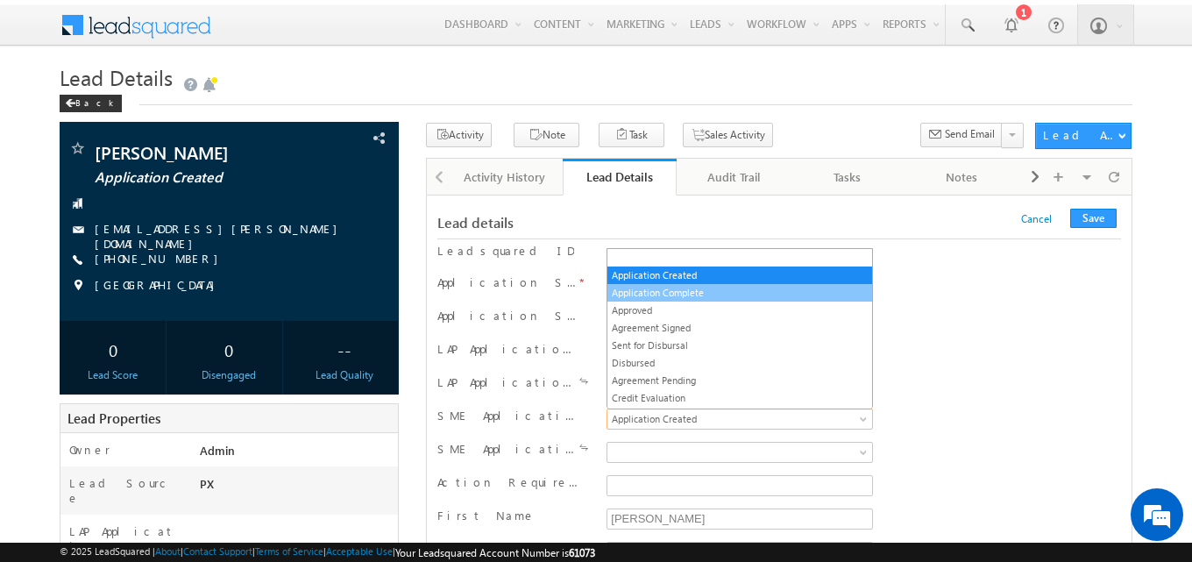
click at [696, 297] on link "Application Complete" at bounding box center [739, 293] width 265 height 16
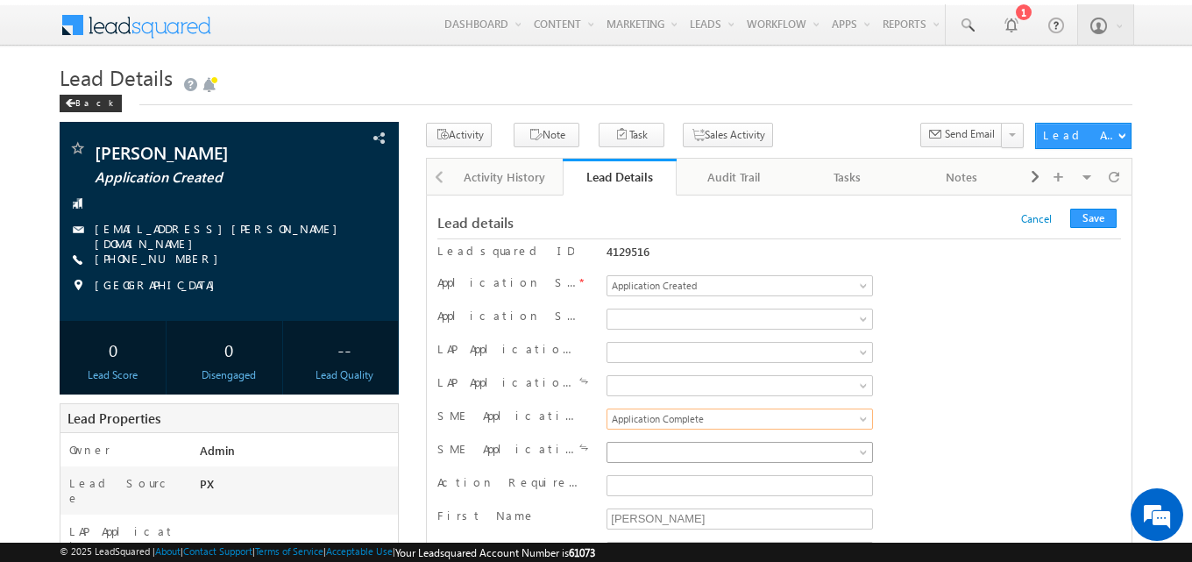
click at [712, 451] on span at bounding box center [736, 452] width 258 height 16
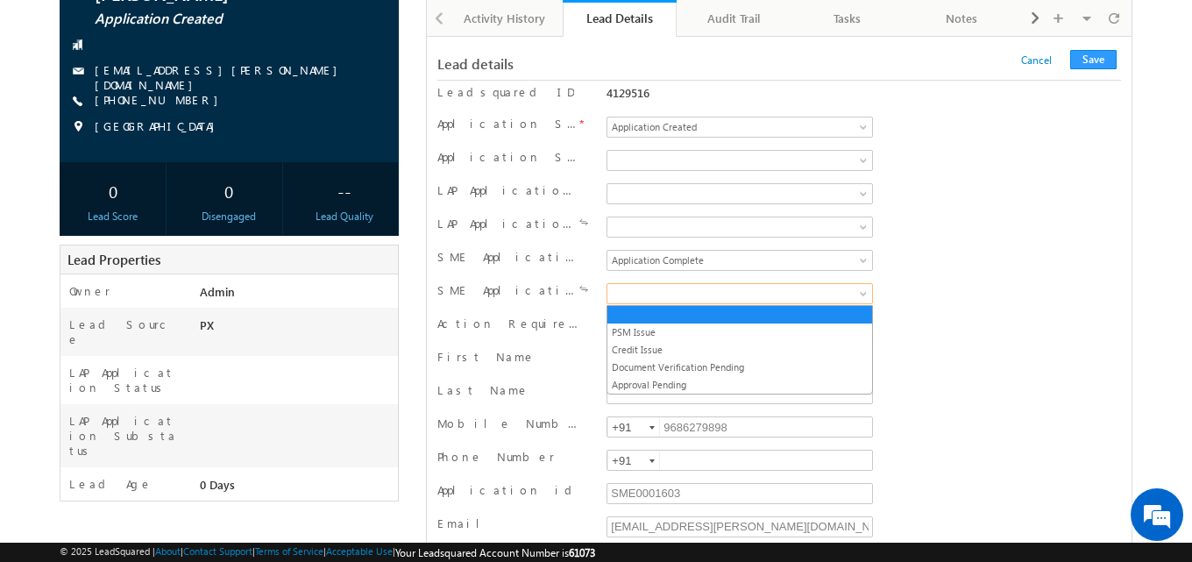
scroll to position [175, 0]
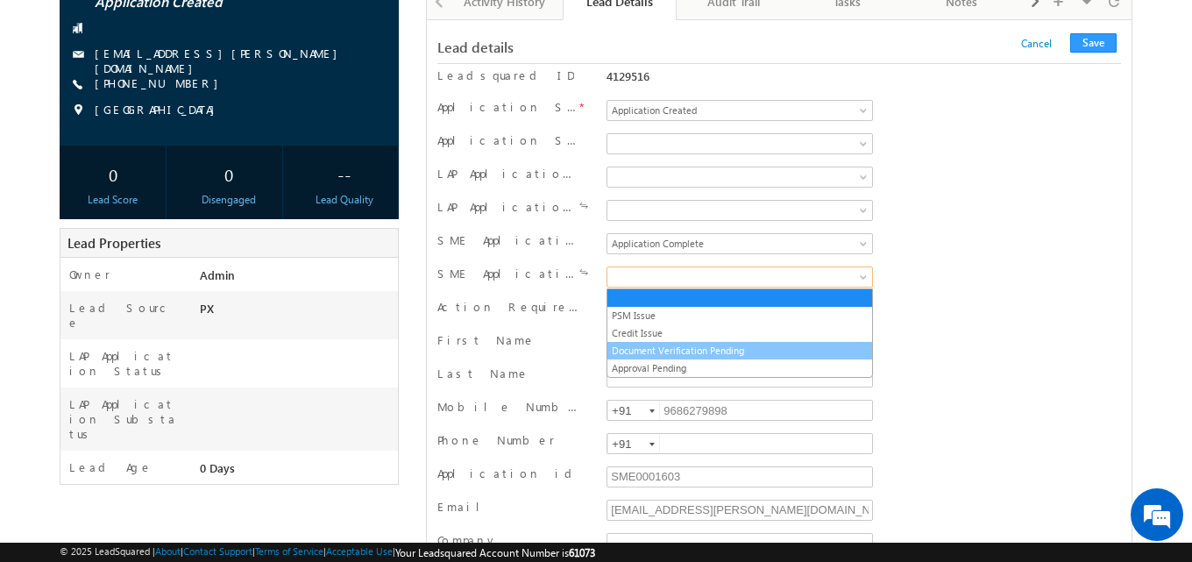
click at [663, 358] on link "Document Verification Pending" at bounding box center [739, 351] width 265 height 16
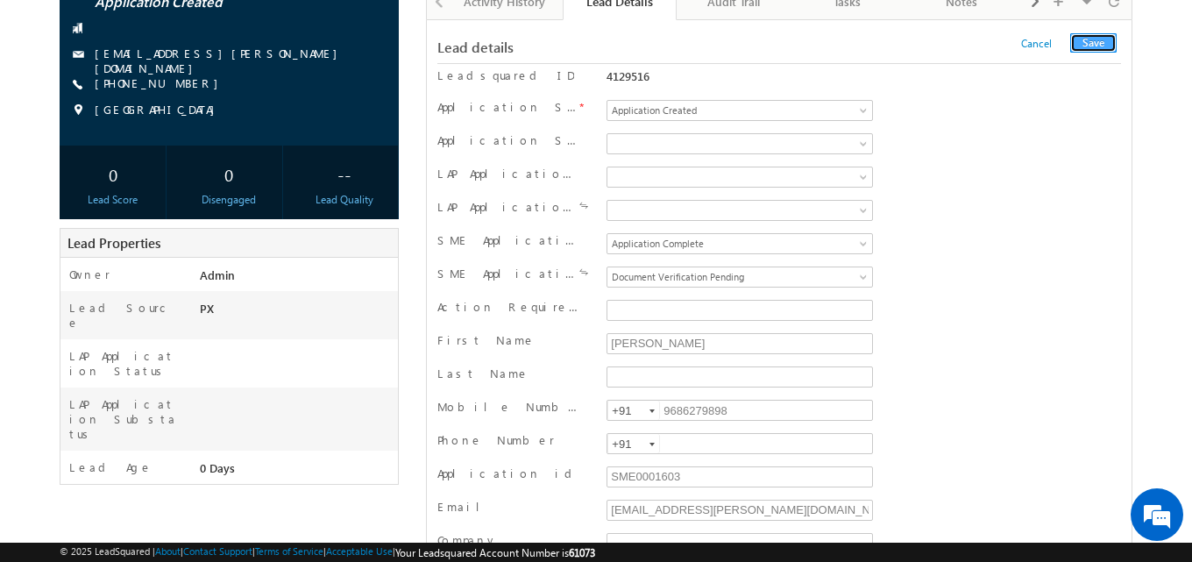
click at [1088, 44] on button "Save" at bounding box center [1093, 42] width 46 height 19
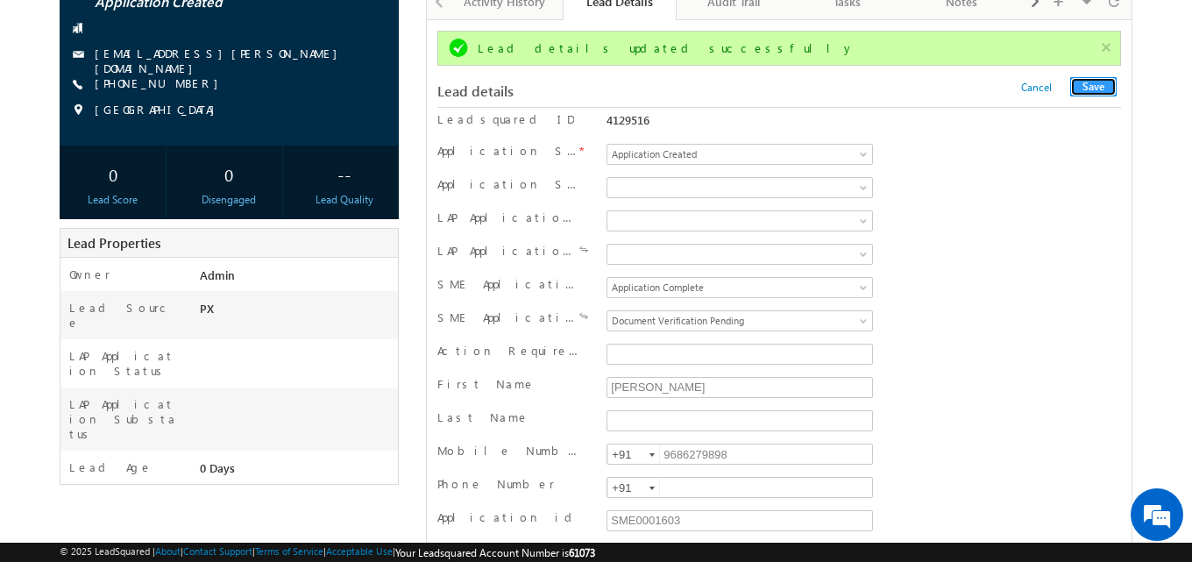
scroll to position [0, 0]
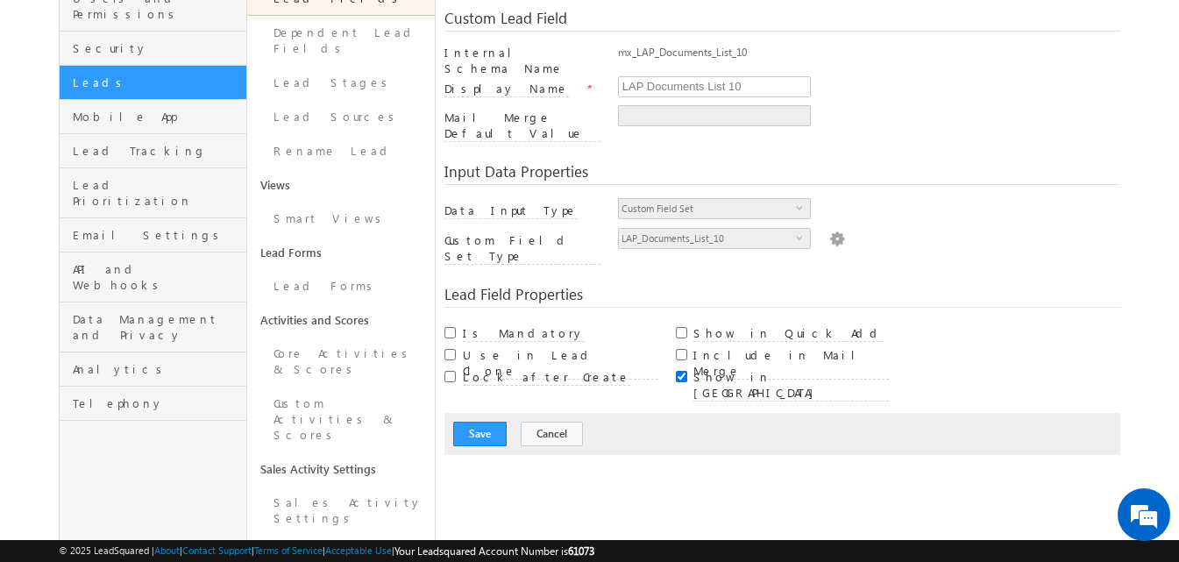
scroll to position [175, 0]
